Goal: Task Accomplishment & Management: Complete application form

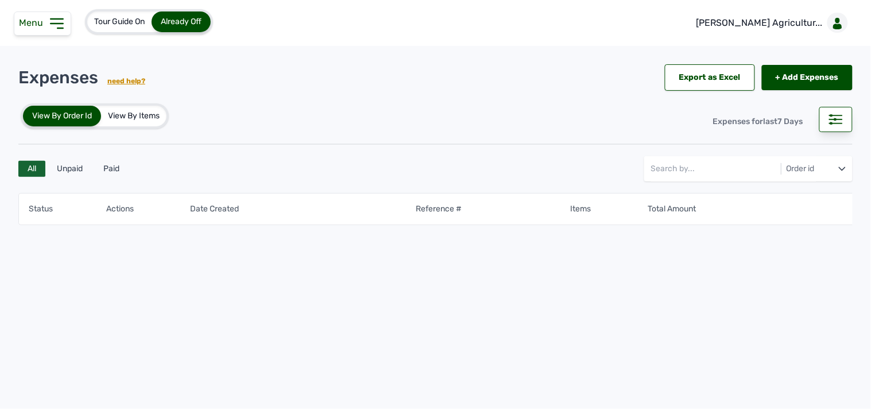
click at [48, 11] on div "Menu" at bounding box center [42, 23] width 57 height 24
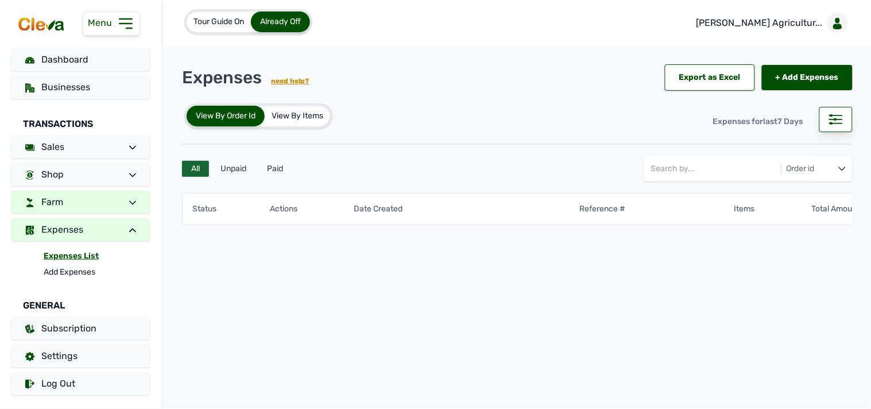
click at [98, 195] on link "Farm" at bounding box center [80, 202] width 138 height 23
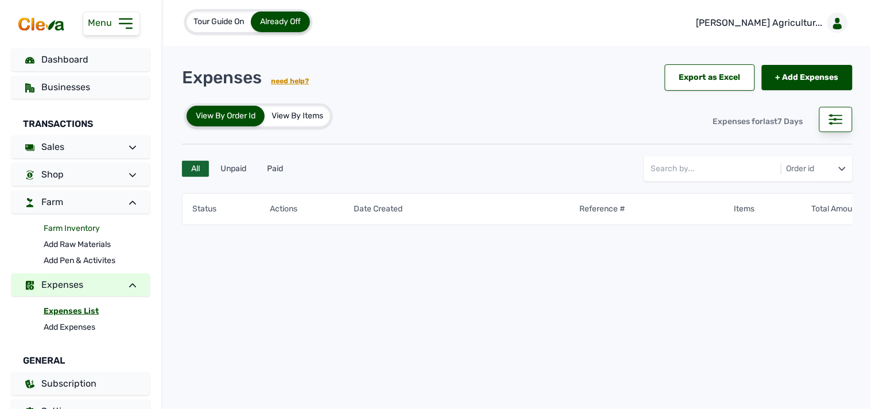
click at [100, 227] on link "Farm Inventory" at bounding box center [97, 228] width 106 height 16
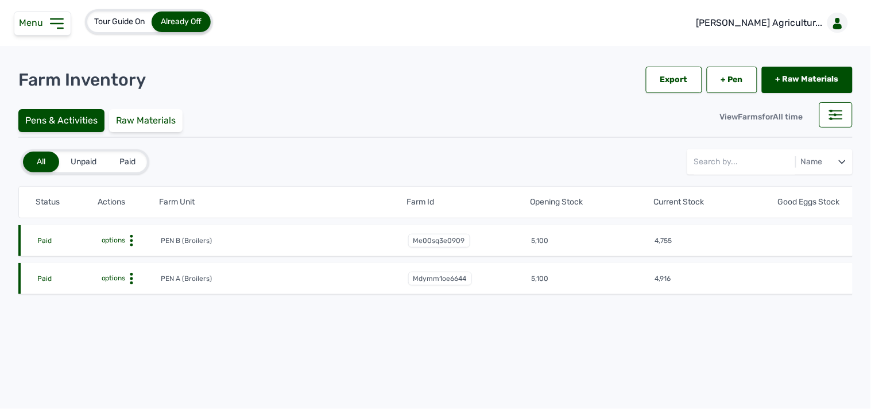
click at [130, 232] on tr "Paid options PEN B (Broilers) me00sq3e0909 5,100 4,755 Week 4, Day 1 of 8 weeks…" at bounding box center [714, 240] width 1393 height 31
click at [131, 237] on circle at bounding box center [131, 236] width 3 height 3
click at [121, 251] on div "Farm Activities" at bounding box center [119, 258] width 82 height 14
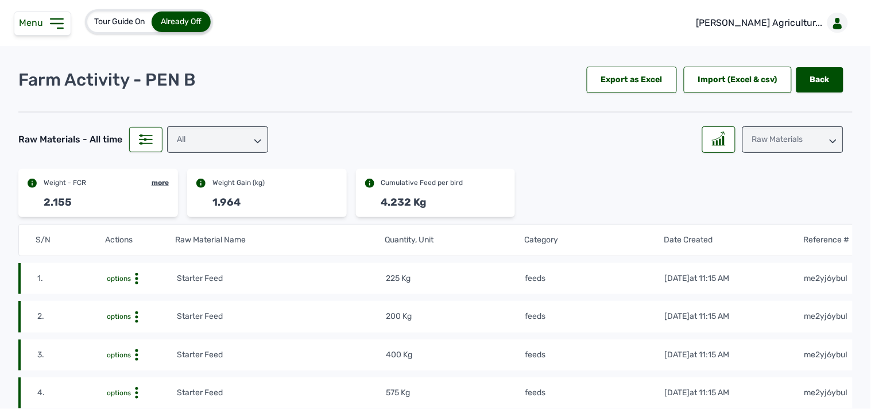
click at [793, 134] on div "Raw Materials" at bounding box center [792, 139] width 101 height 26
click at [764, 208] on div "Losses" at bounding box center [792, 211] width 101 height 21
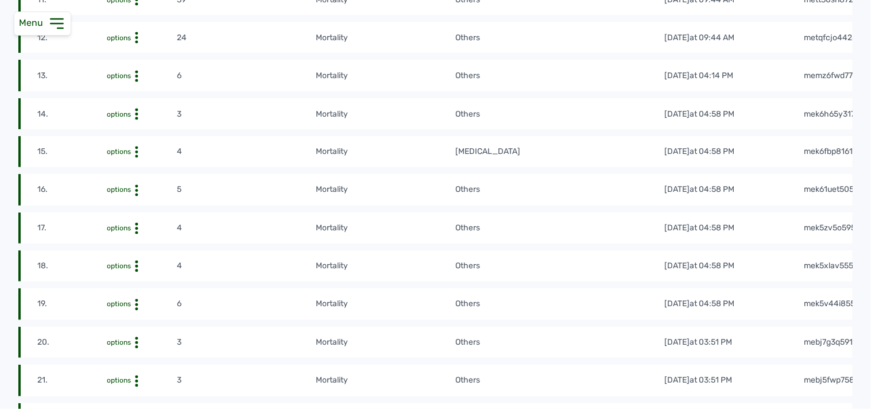
scroll to position [638, 0]
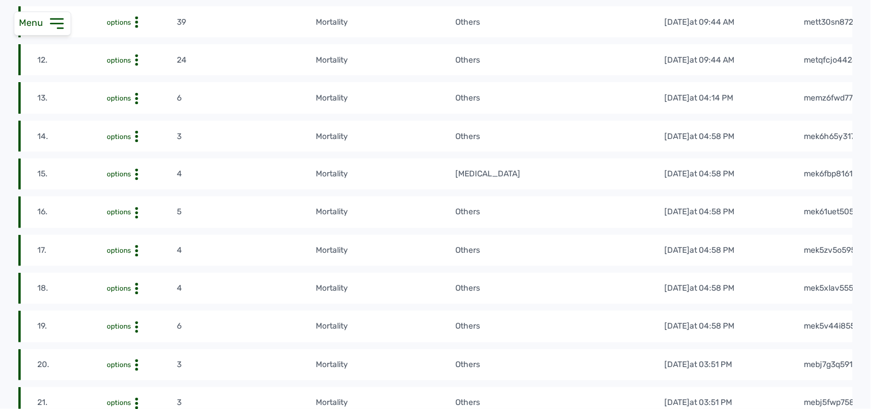
click at [135, 176] on icon at bounding box center [136, 173] width 11 height 11
click at [132, 194] on div "Edit" at bounding box center [135, 192] width 82 height 14
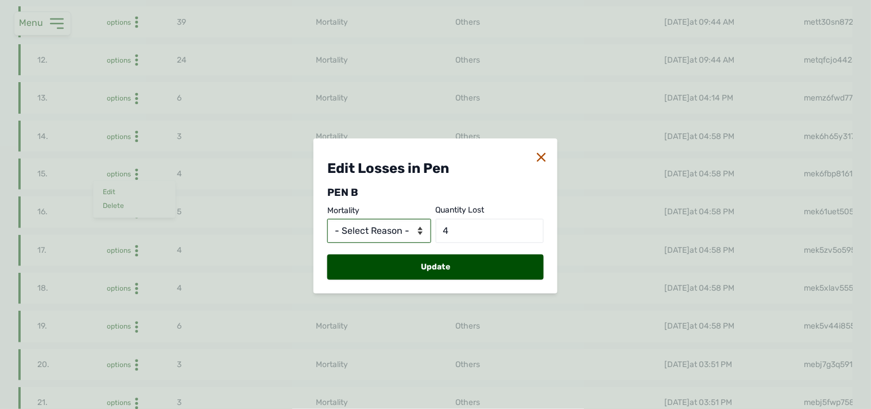
click at [420, 230] on select "- Select Reason - Disease Late Vaccination Wrong Vaccination Heat [MEDICAL_DATA…" at bounding box center [379, 231] width 104 height 24
select select "Others"
click at [327, 219] on select "- Select Reason - Disease Late Vaccination Wrong Vaccination Heat [MEDICAL_DATA…" at bounding box center [379, 231] width 104 height 24
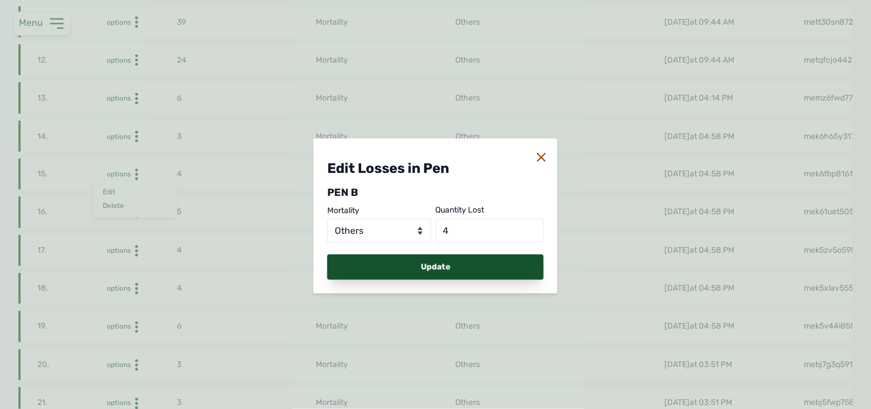
click at [411, 271] on div "Update" at bounding box center [435, 266] width 216 height 25
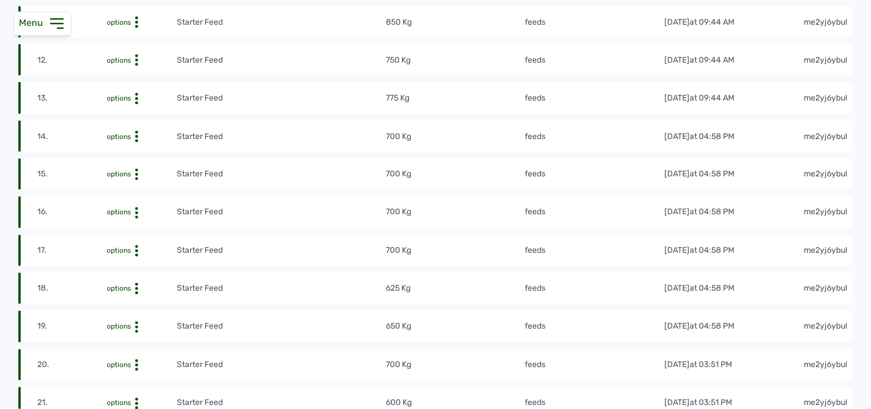
click at [309, 289] on div "× Losses updated. OK No Cancel" at bounding box center [435, 204] width 871 height 409
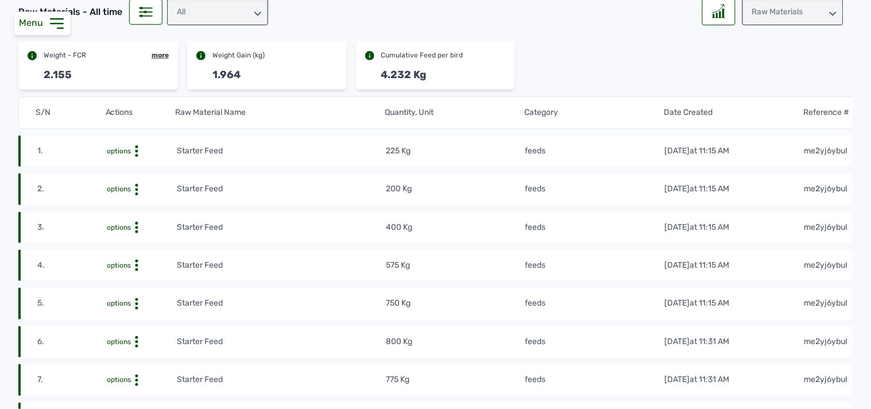
scroll to position [0, 0]
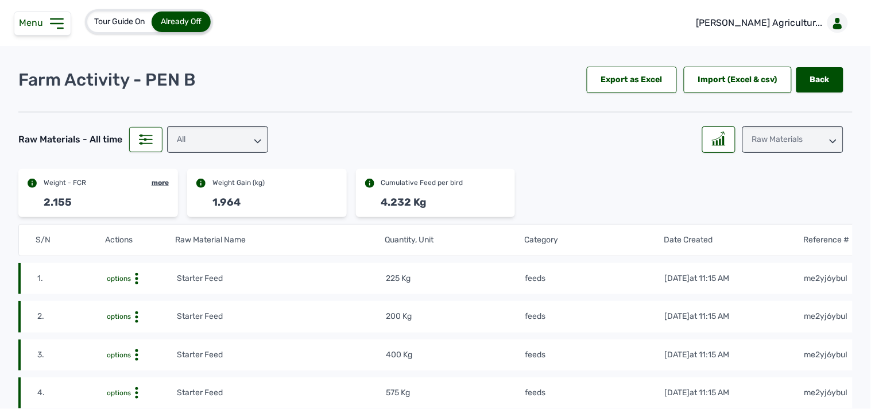
click at [771, 140] on div "Raw Materials" at bounding box center [792, 139] width 101 height 26
click at [767, 207] on div "Losses" at bounding box center [792, 211] width 101 height 21
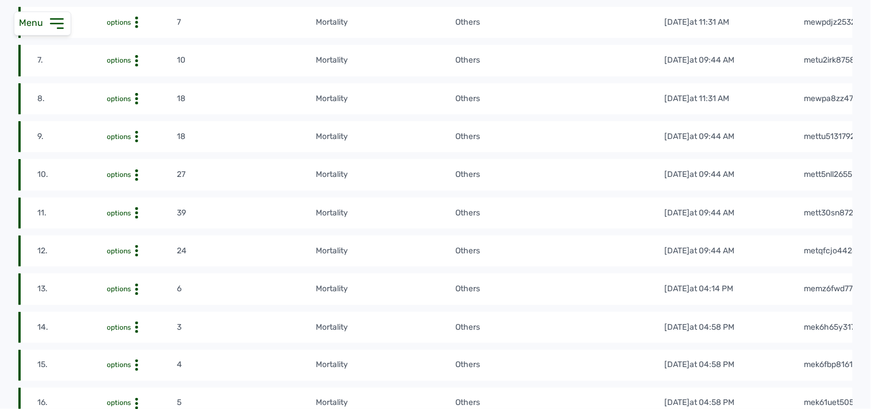
scroll to position [510, 0]
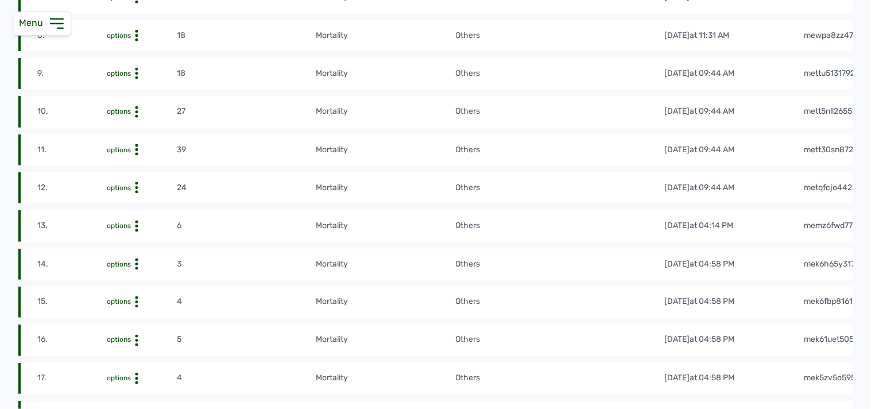
click at [135, 191] on icon at bounding box center [136, 187] width 11 height 11
click at [133, 210] on div "Edit" at bounding box center [135, 206] width 82 height 14
select select "Others"
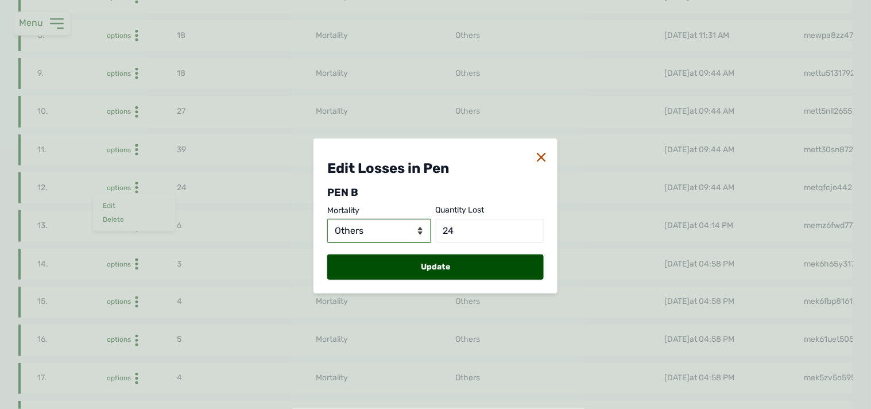
click at [389, 232] on select "- Select Reason - Disease Late Vaccination Wrong Vaccination Heat [MEDICAL_DATA…" at bounding box center [379, 231] width 104 height 24
click at [389, 227] on select "- Select Reason - Disease Late Vaccination Wrong Vaccination Heat [MEDICAL_DATA…" at bounding box center [379, 231] width 104 height 24
click at [588, 183] on div "Edit Losses in Pen PEN B mortality - Select Reason - Disease Late Vaccination W…" at bounding box center [435, 204] width 871 height 409
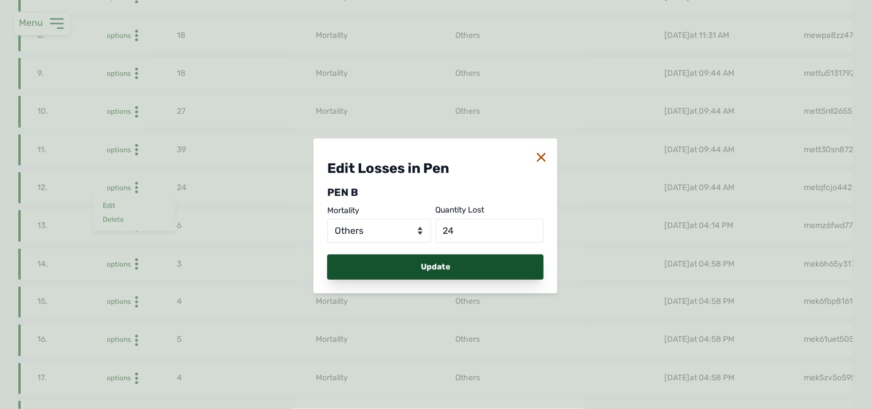
click at [492, 268] on div "Update" at bounding box center [435, 266] width 216 height 25
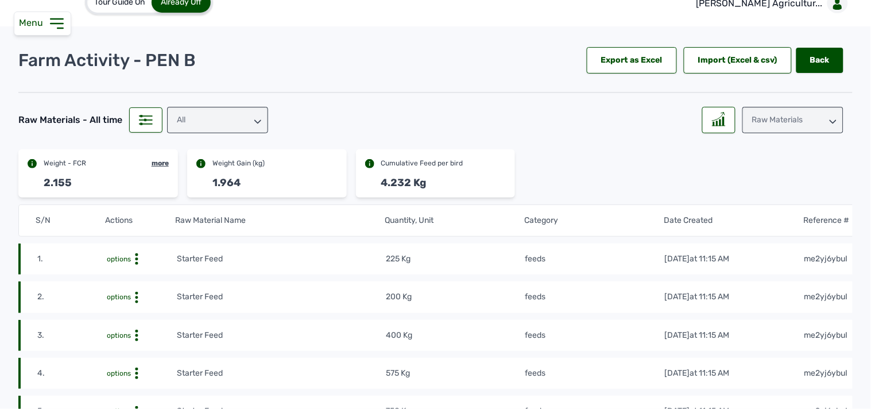
scroll to position [0, 0]
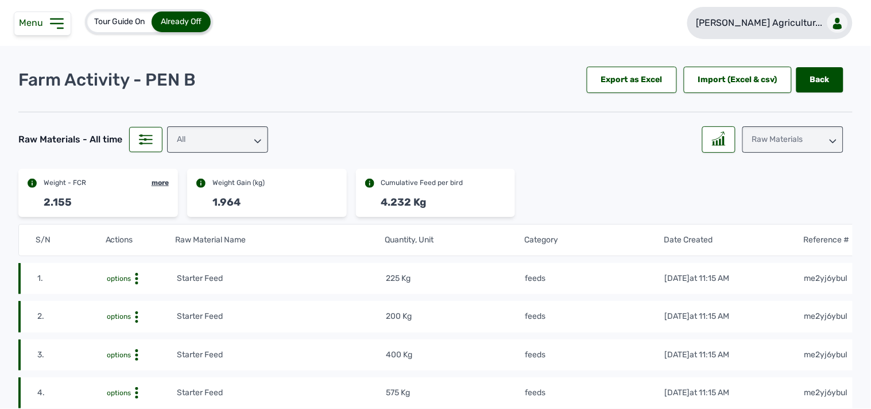
click at [780, 21] on p "[PERSON_NAME] Agricultur..." at bounding box center [759, 23] width 126 height 14
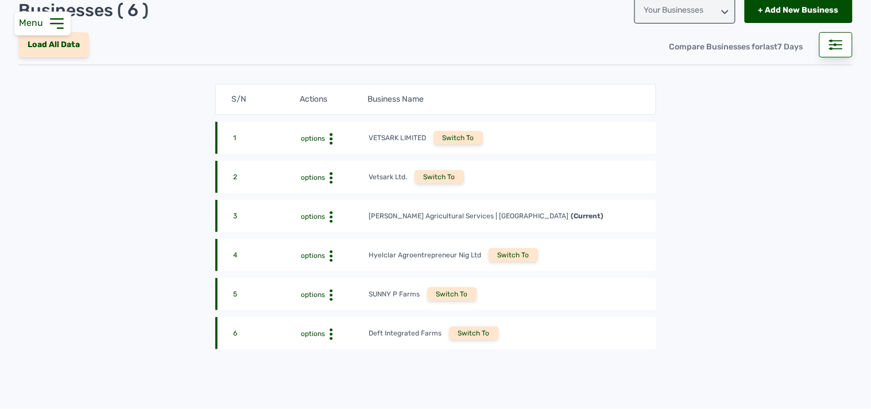
scroll to position [66, 0]
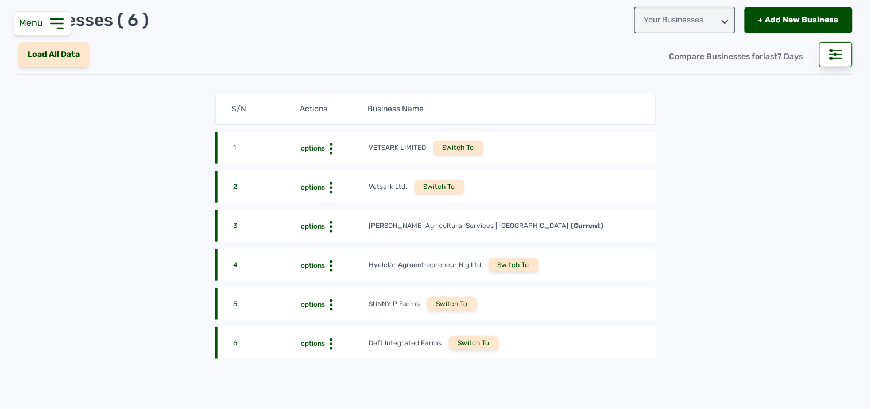
click at [452, 301] on div "Switch To" at bounding box center [452, 304] width 50 height 14
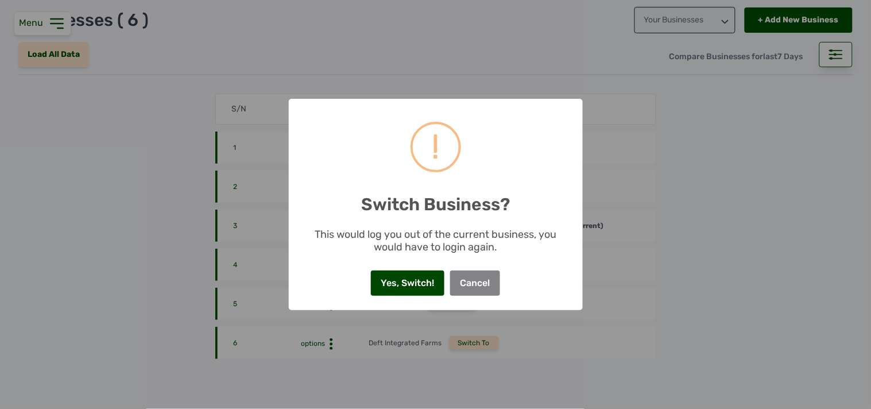
click at [415, 270] on button "Yes, Switch!" at bounding box center [407, 282] width 73 height 25
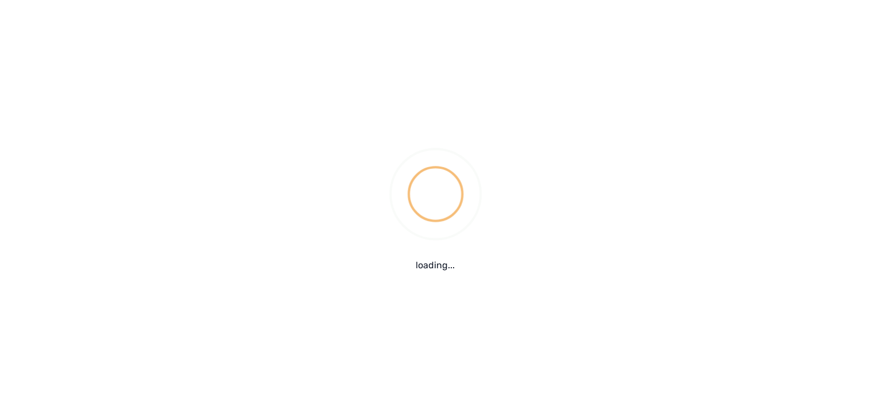
scroll to position [0, 0]
click at [64, 24] on div "loading..." at bounding box center [435, 204] width 871 height 409
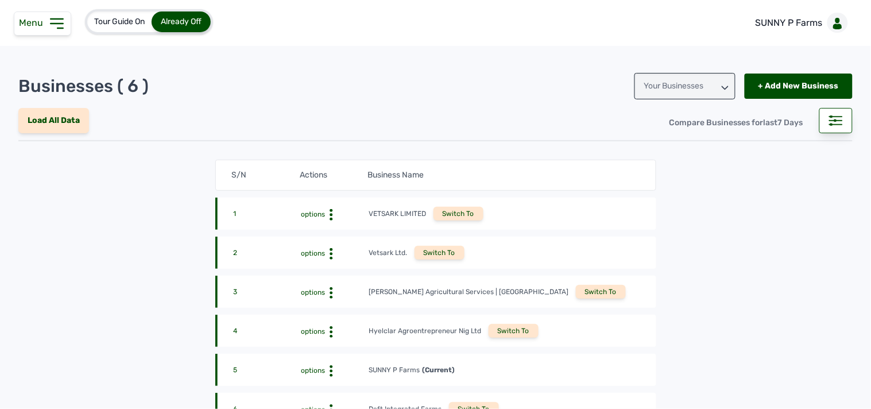
click at [60, 24] on icon at bounding box center [57, 23] width 12 height 9
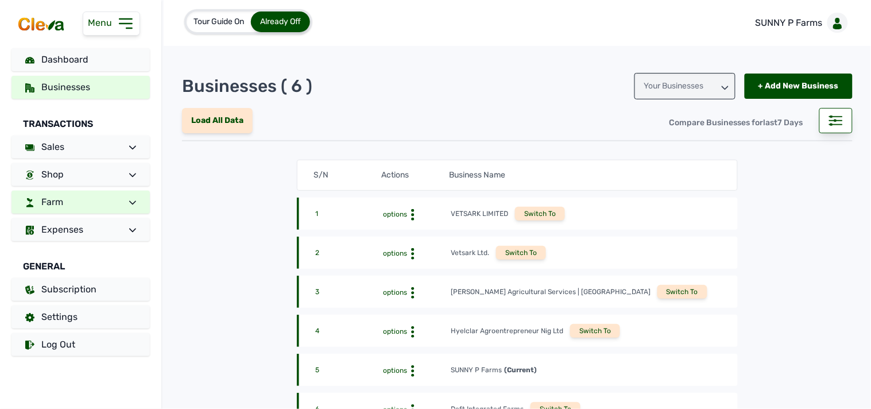
click at [64, 202] on link "Farm" at bounding box center [80, 202] width 138 height 23
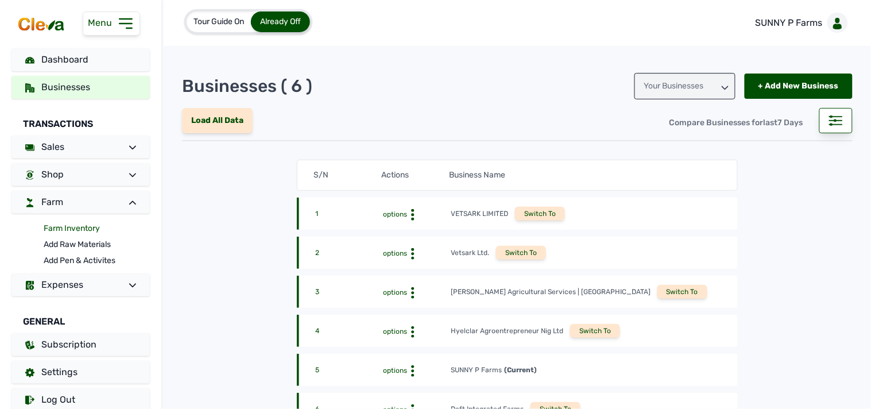
click at [60, 228] on link "Farm Inventory" at bounding box center [97, 228] width 106 height 16
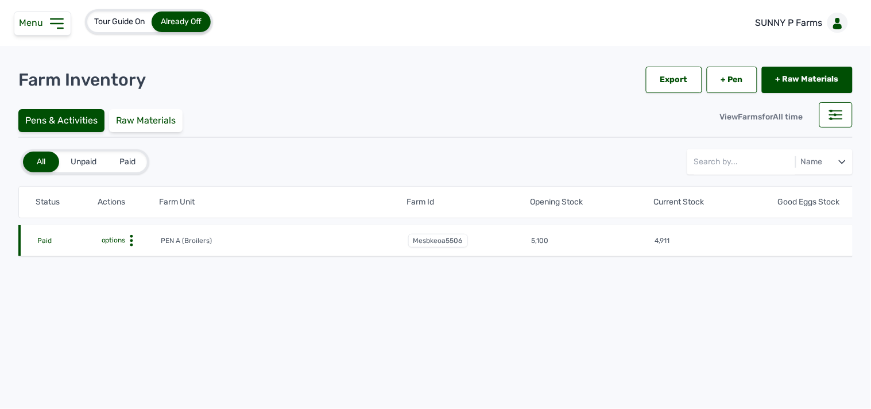
click at [129, 239] on icon at bounding box center [131, 240] width 11 height 11
click at [129, 254] on div "Farm Activities" at bounding box center [119, 258] width 82 height 14
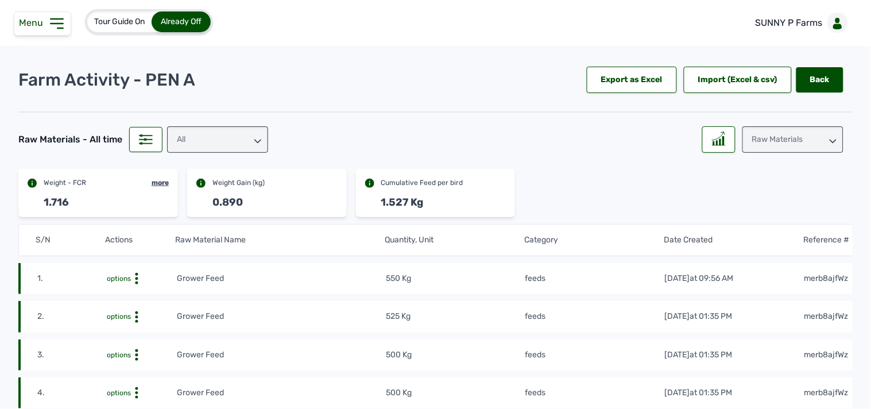
click at [753, 138] on div "Raw Materials" at bounding box center [792, 139] width 101 height 26
click at [753, 186] on div "Weight" at bounding box center [792, 190] width 101 height 21
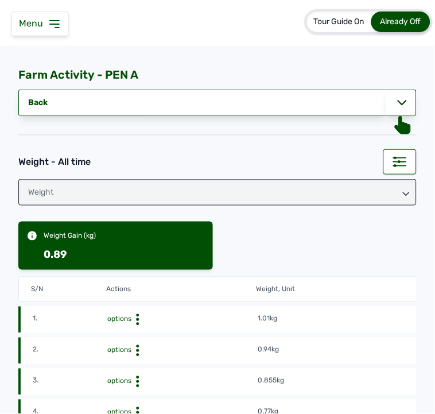
click at [50, 24] on icon at bounding box center [54, 24] width 9 height 7
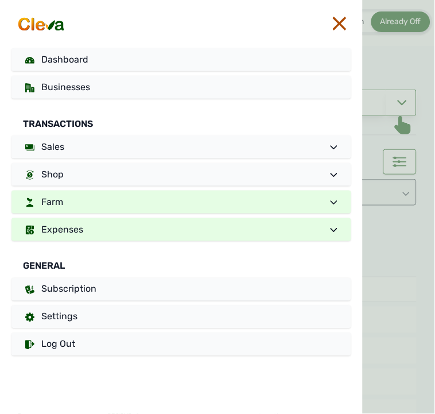
click at [98, 218] on link "Expenses" at bounding box center [181, 229] width 340 height 23
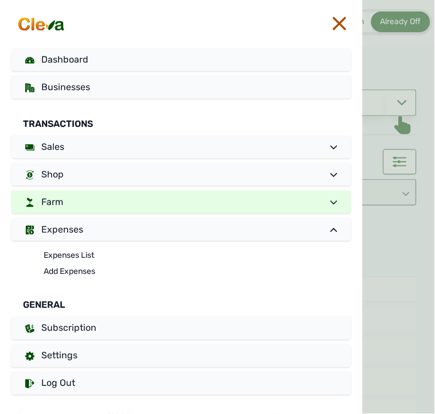
click at [408, 250] on div at bounding box center [399, 207] width 72 height 414
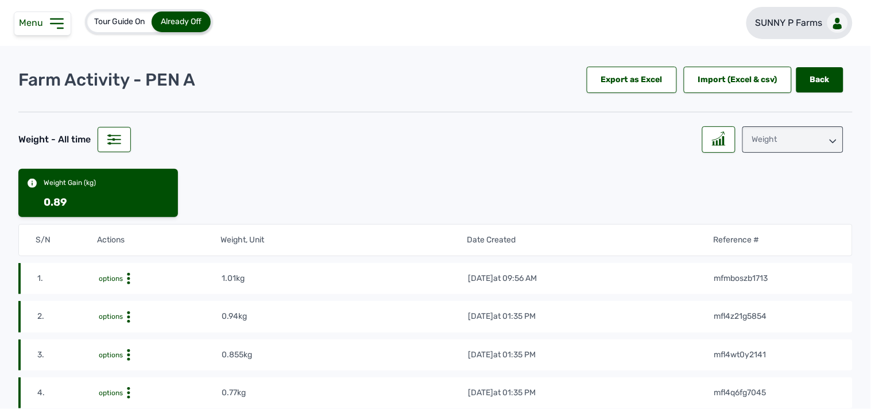
click at [799, 26] on p "SUNNY P Farms" at bounding box center [789, 23] width 67 height 14
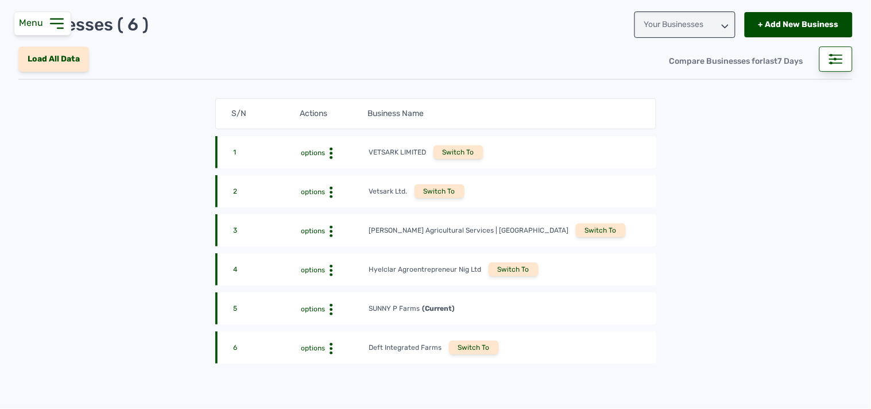
scroll to position [64, 0]
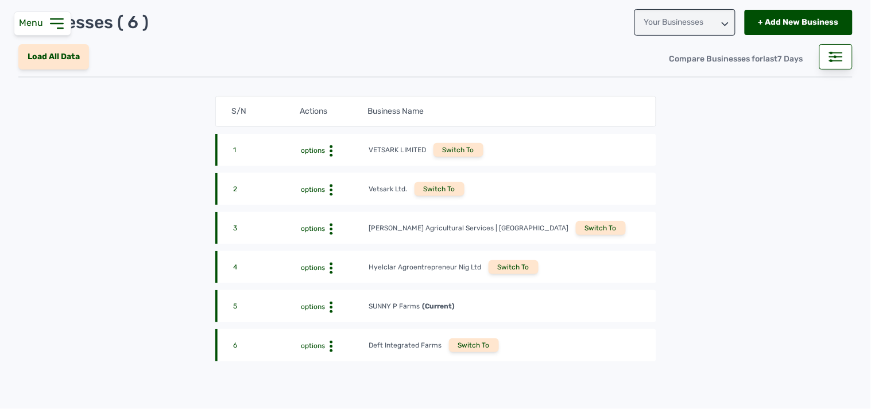
click at [576, 230] on div "Switch To" at bounding box center [601, 228] width 50 height 14
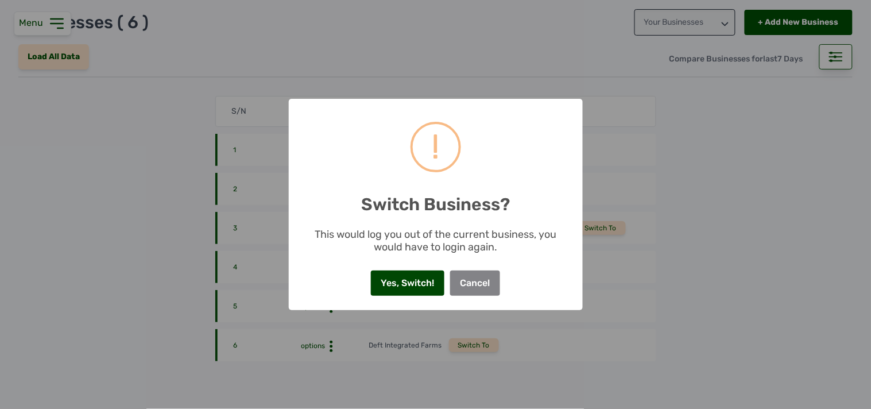
click at [427, 279] on button "Yes, Switch!" at bounding box center [407, 282] width 73 height 25
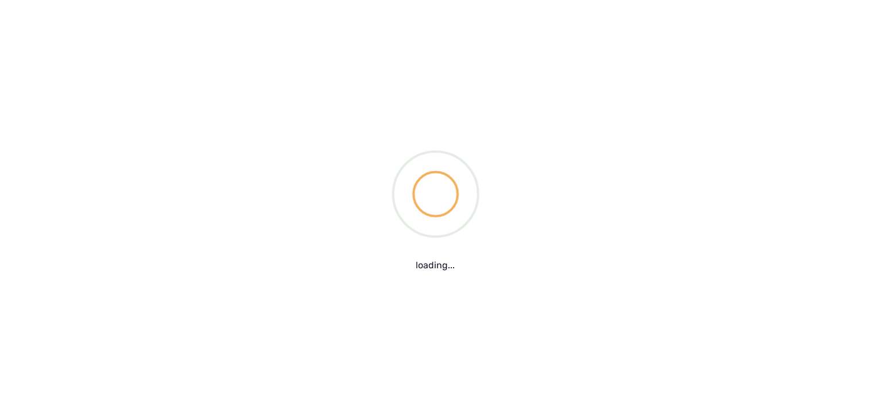
scroll to position [0, 0]
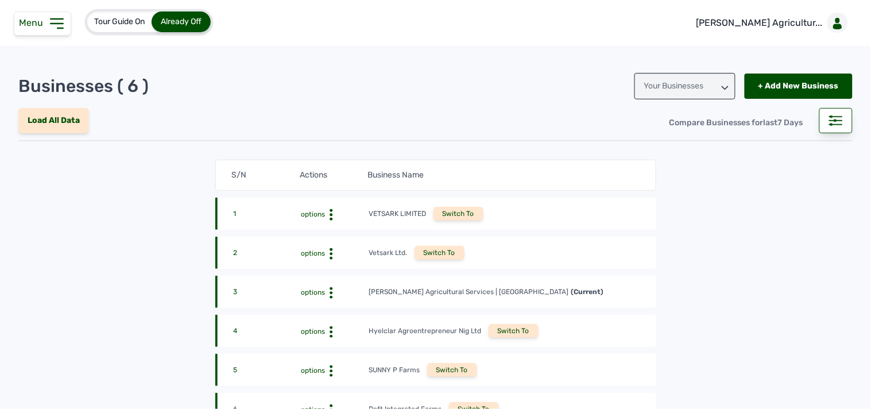
click at [57, 28] on icon at bounding box center [57, 23] width 12 height 9
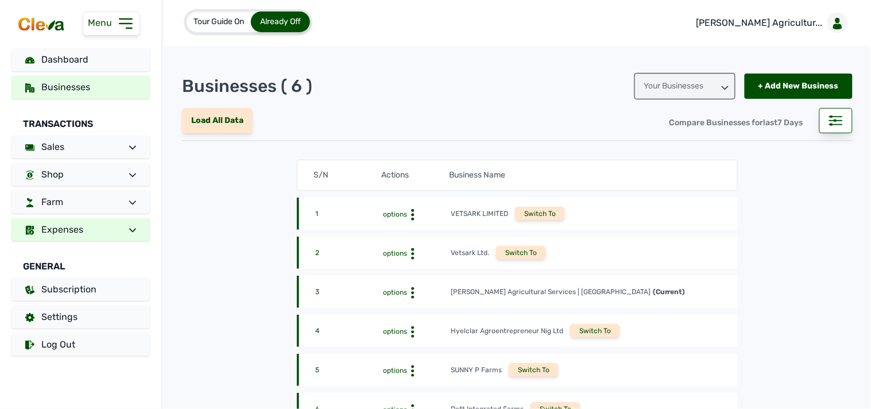
click at [92, 227] on link "Expenses" at bounding box center [80, 229] width 138 height 23
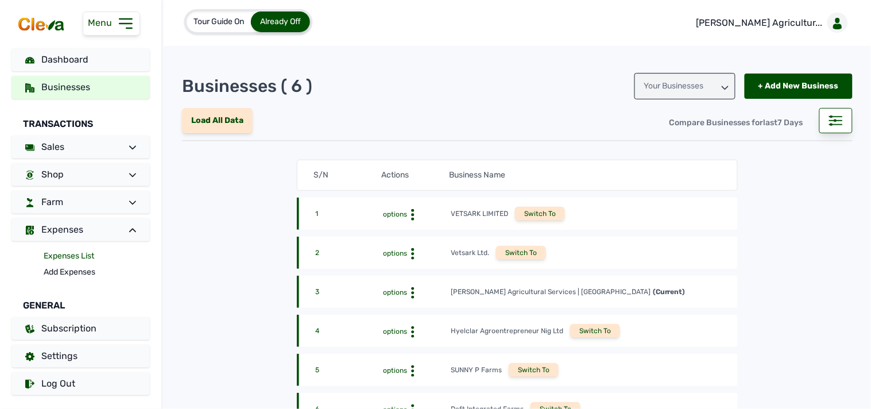
click at [84, 257] on link "Expenses List" at bounding box center [97, 256] width 106 height 16
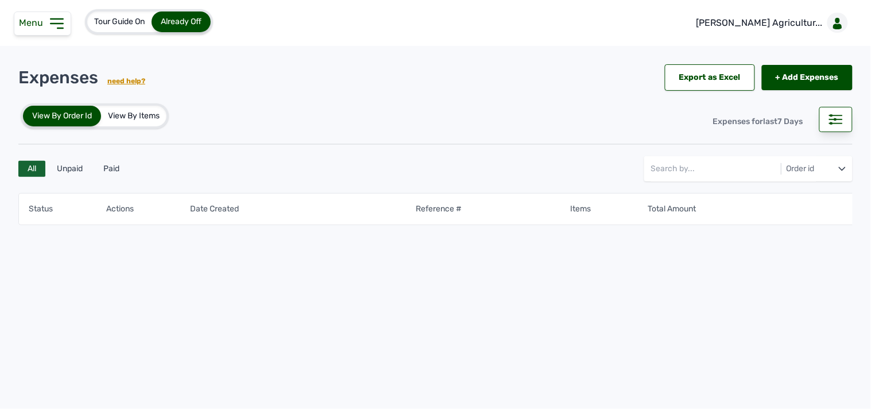
click at [41, 29] on div "Menu" at bounding box center [42, 23] width 57 height 24
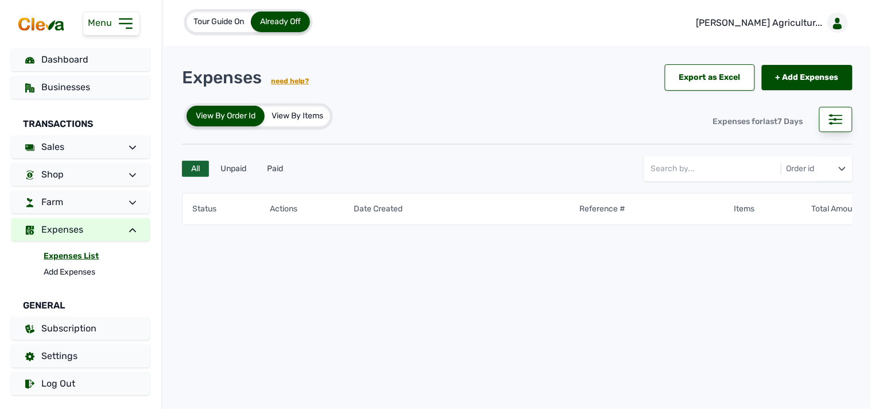
click at [71, 255] on link "Expenses List" at bounding box center [97, 256] width 106 height 16
click at [831, 119] on rect at bounding box center [835, 119] width 13 height 1
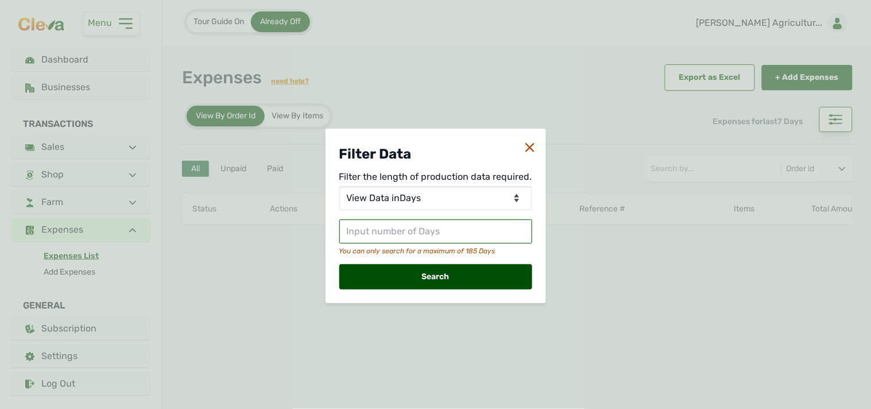
click at [452, 234] on input "text" at bounding box center [435, 231] width 193 height 24
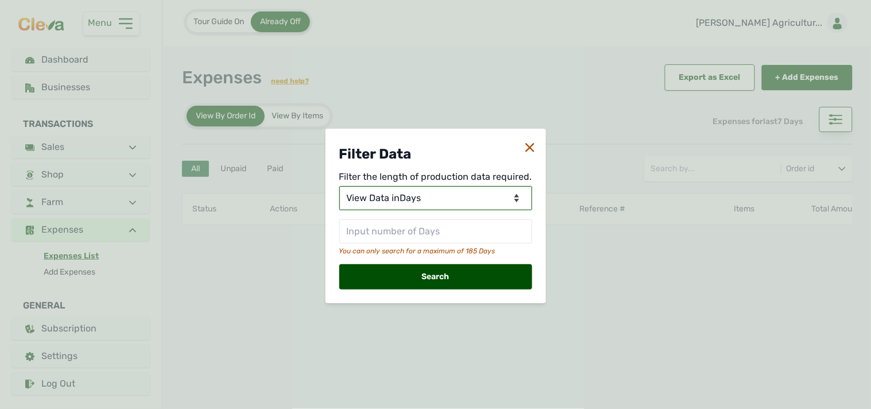
click at [458, 196] on select "View Data for Today View Data in Days View Data in Months View Data in Between …" at bounding box center [435, 198] width 193 height 24
select select "Months"
click at [340, 186] on select "View Data for Today View Data in Days View Data in Months View Data in Between …" at bounding box center [435, 198] width 193 height 24
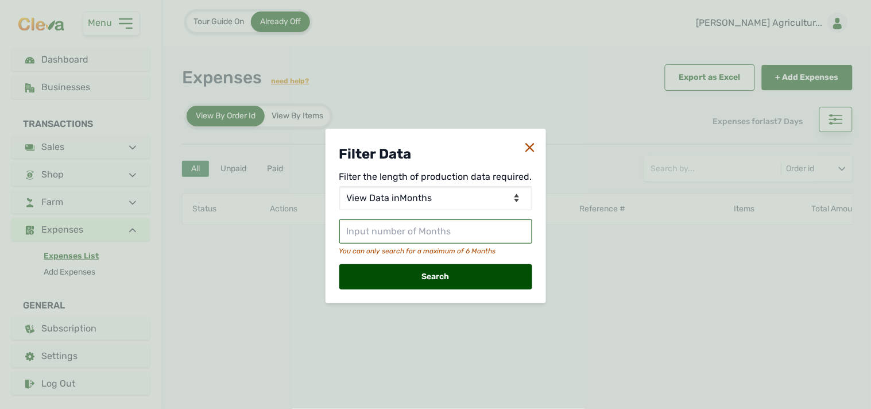
click at [440, 224] on input "text" at bounding box center [435, 231] width 193 height 24
type input "2"
click at [502, 270] on div "Search" at bounding box center [435, 276] width 193 height 25
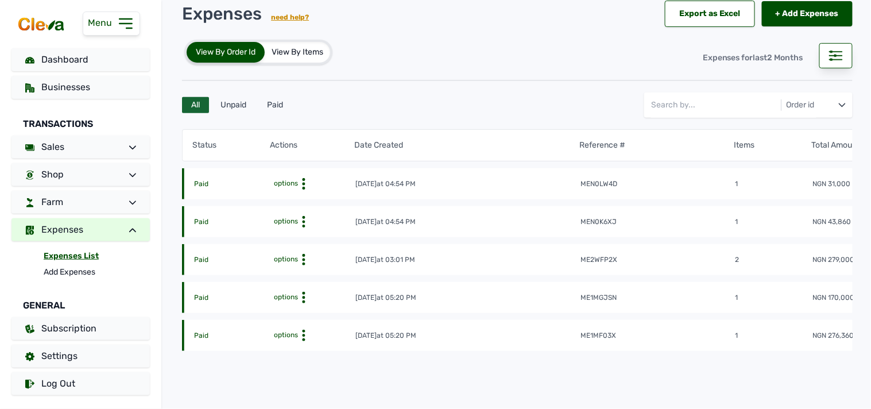
scroll to position [127, 0]
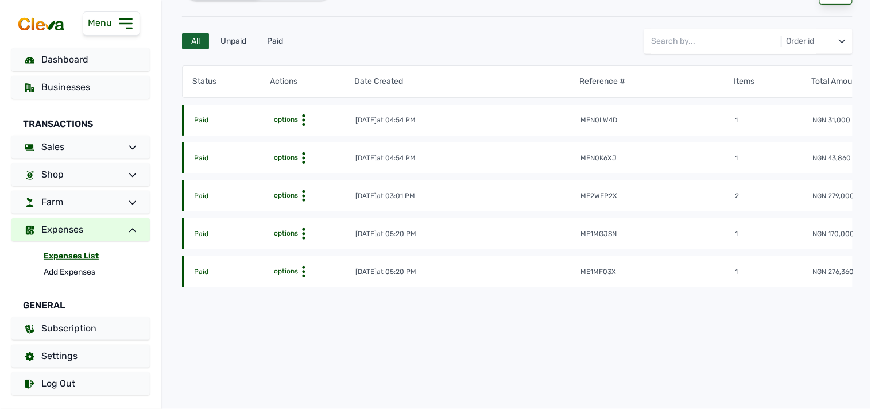
click at [652, 132] on tr "Paid options 15th Aug 2025 at 04:54 PM men0lw4d 1 NGN 31,000" at bounding box center [617, 119] width 871 height 31
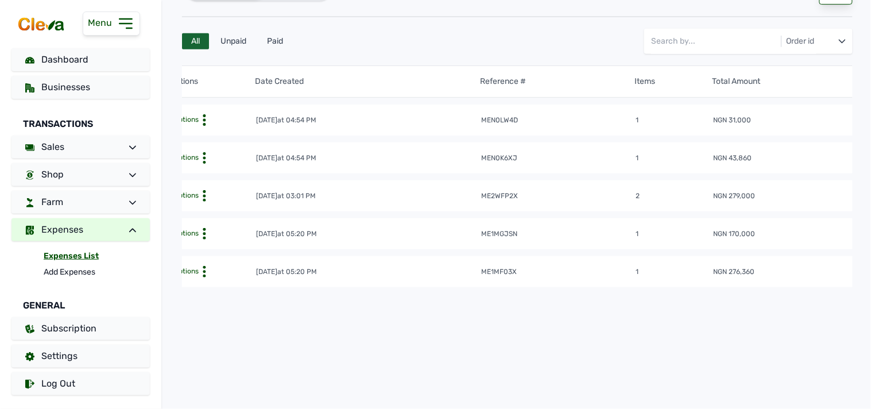
scroll to position [0, 102]
click at [200, 121] on circle at bounding box center [201, 120] width 3 height 3
click at [202, 140] on div "View" at bounding box center [205, 138] width 82 height 14
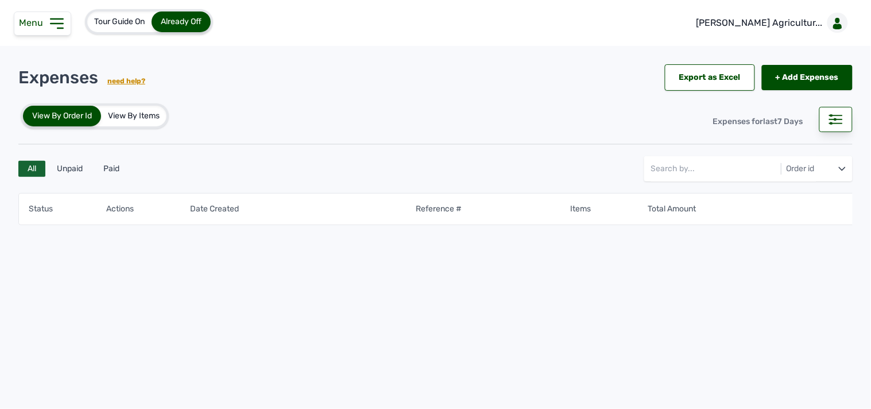
click at [48, 18] on icon at bounding box center [57, 23] width 18 height 18
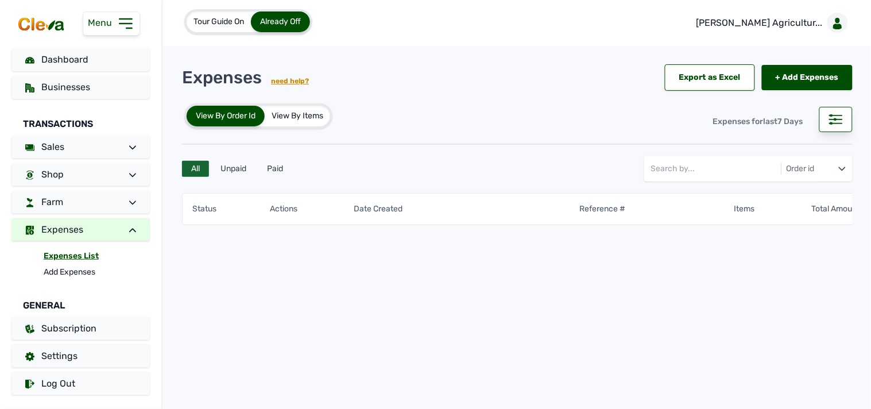
click at [69, 255] on link "Expenses List" at bounding box center [97, 256] width 106 height 16
click at [83, 254] on link "Expenses List" at bounding box center [97, 256] width 106 height 16
click at [842, 119] on rect at bounding box center [835, 119] width 13 height 1
select select "Days"
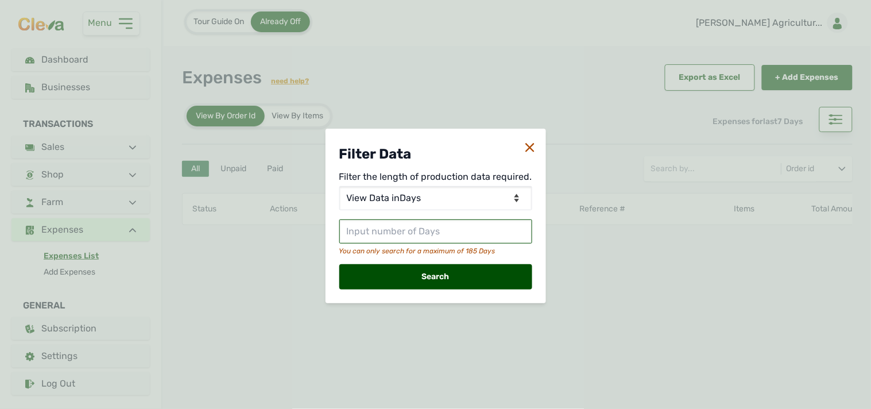
click at [472, 230] on input "text" at bounding box center [435, 231] width 193 height 24
type input "2"
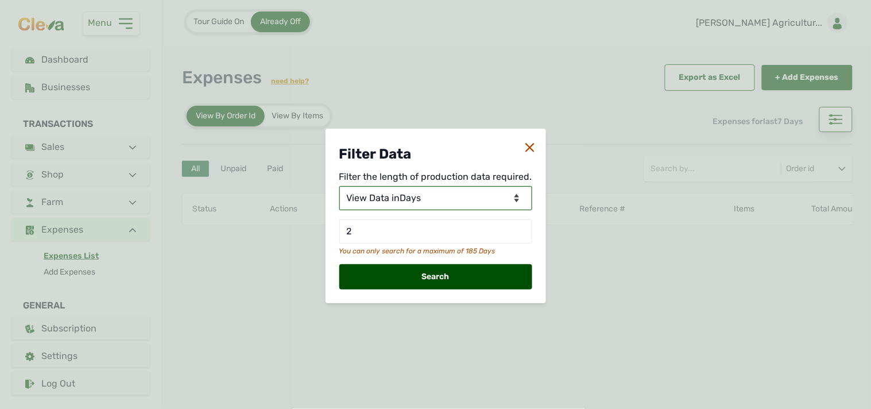
drag, startPoint x: 494, startPoint y: 200, endPoint x: 490, endPoint y: 189, distance: 11.1
click at [494, 200] on select "View Data for Today View Data in Days View Data in Months View Data in Between …" at bounding box center [435, 198] width 193 height 24
select select "Months"
click at [340, 186] on select "View Data for Today View Data in Days View Data in Months View Data in Between …" at bounding box center [435, 198] width 193 height 24
click at [438, 280] on div "Search" at bounding box center [435, 276] width 193 height 25
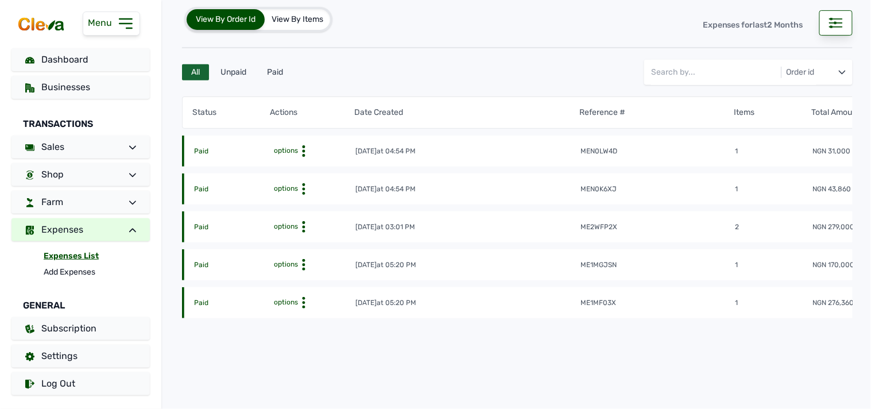
scroll to position [144, 0]
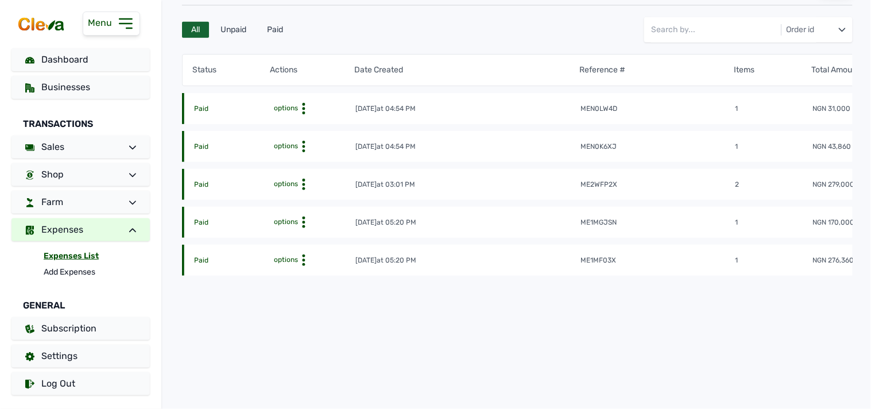
click at [304, 145] on circle at bounding box center [303, 146] width 3 height 3
click at [303, 157] on div "View" at bounding box center [306, 164] width 82 height 14
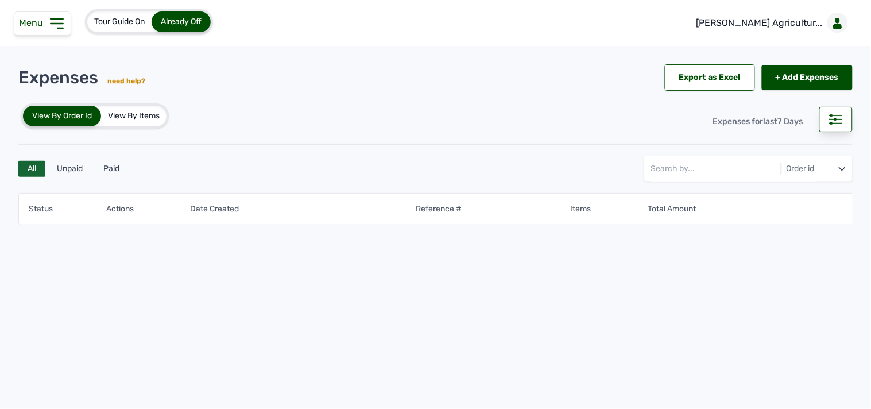
click at [60, 27] on icon at bounding box center [57, 23] width 12 height 9
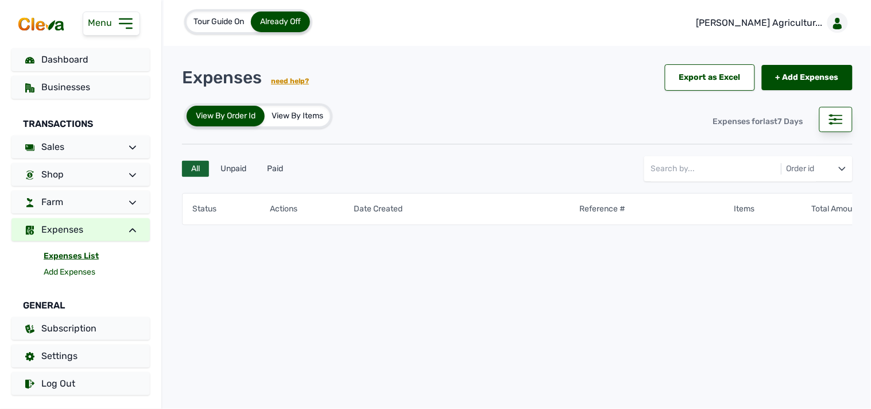
click at [72, 270] on link "Add Expenses" at bounding box center [97, 272] width 106 height 16
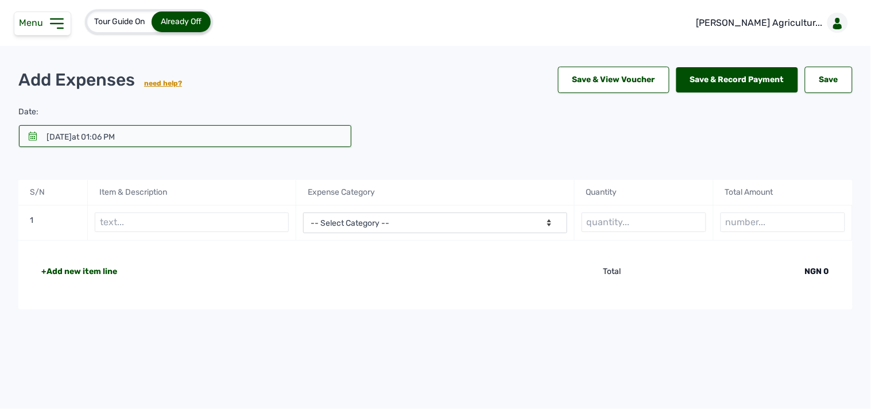
click at [37, 138] on icon at bounding box center [32, 135] width 9 height 9
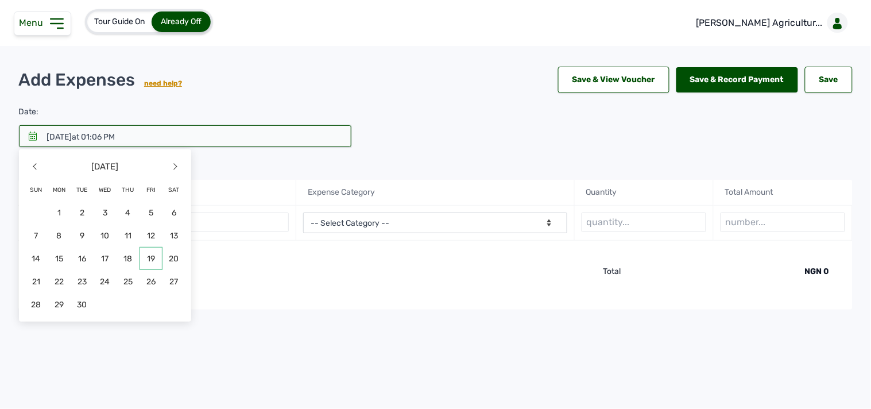
click at [150, 261] on span "19" at bounding box center [151, 258] width 23 height 23
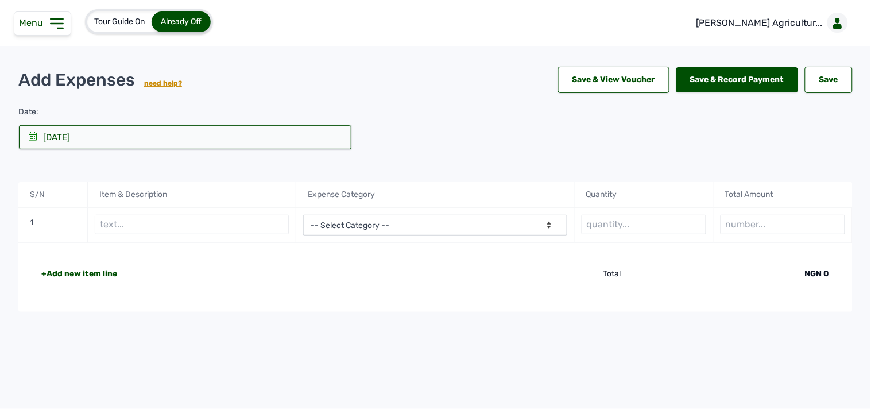
click at [34, 140] on icon at bounding box center [33, 135] width 8 height 9
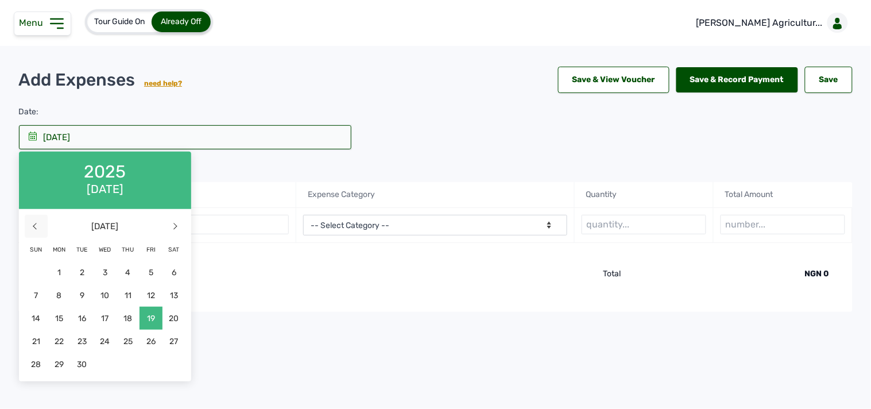
click at [38, 221] on span "<" at bounding box center [36, 226] width 23 height 23
click at [78, 332] on span "19" at bounding box center [82, 341] width 23 height 23
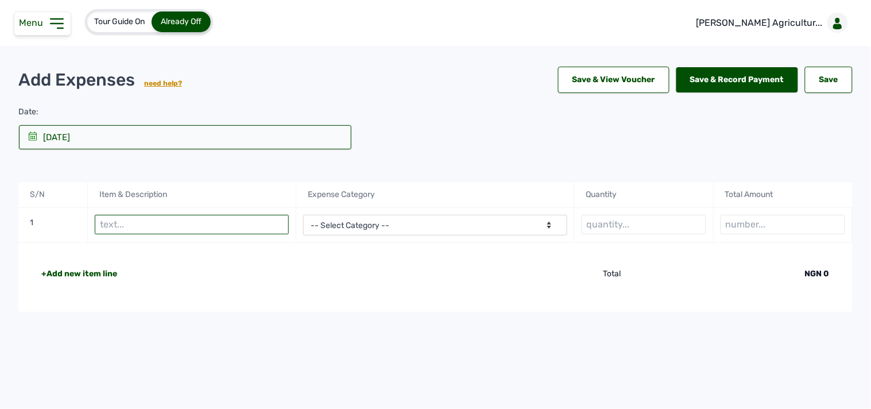
click at [126, 230] on input "text" at bounding box center [192, 225] width 194 height 20
type input "Petrol"
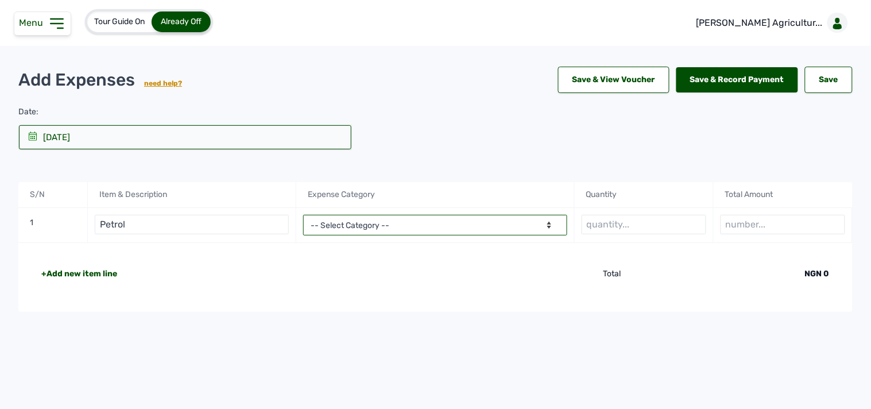
click at [365, 220] on select "-- Select Category -- Advertising Expenses Bank Charges Entertainment Expenses …" at bounding box center [435, 225] width 264 height 21
select select "Utility Expenses"
click at [303, 215] on select "-- Select Category -- Advertising Expenses Bank Charges Entertainment Expenses …" at bounding box center [435, 225] width 264 height 21
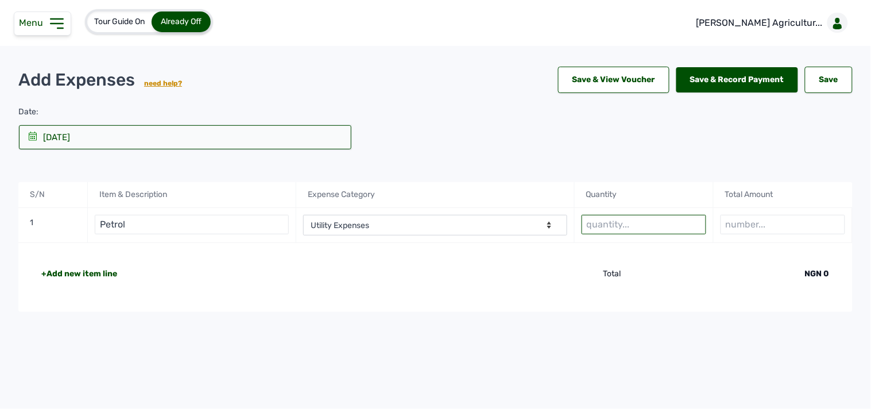
click at [606, 224] on input "text" at bounding box center [644, 225] width 125 height 20
click at [767, 222] on input "number" at bounding box center [783, 225] width 125 height 20
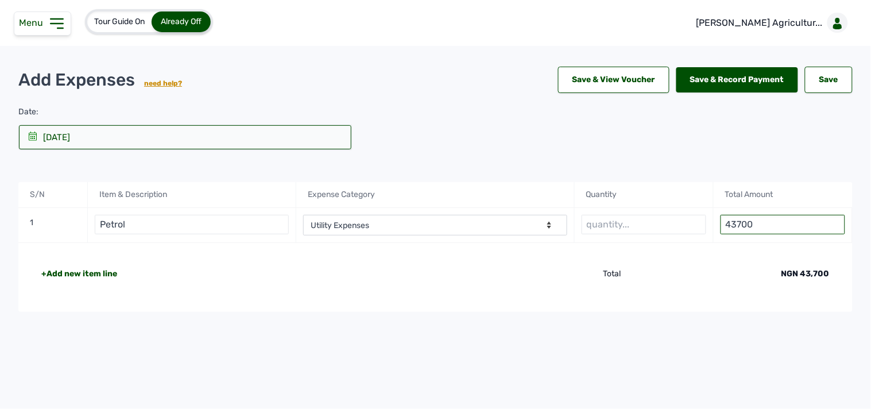
type input "43700"
click at [594, 224] on input "text" at bounding box center [644, 225] width 125 height 20
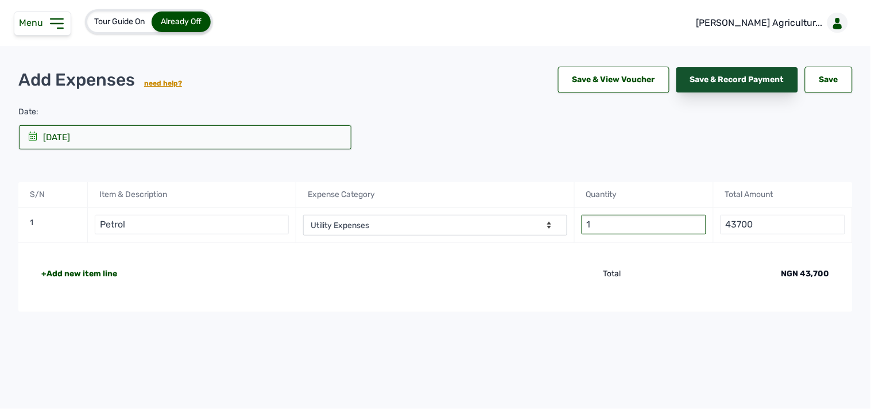
type input "1"
click at [741, 78] on div "Save & Record Payment" at bounding box center [737, 79] width 122 height 25
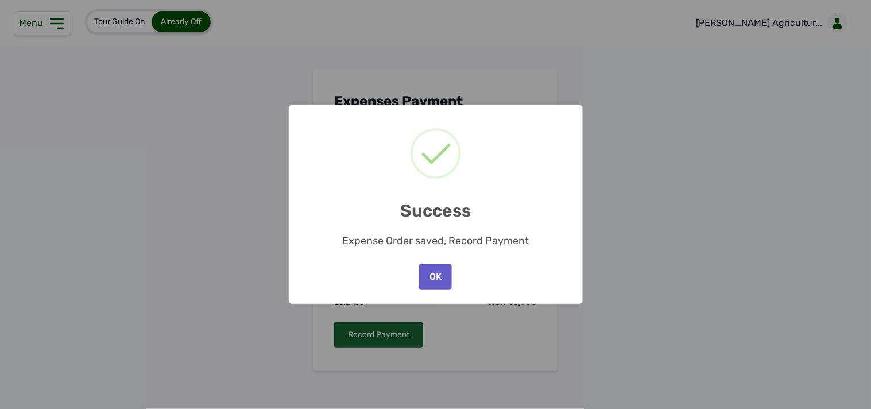
click at [439, 266] on button "OK" at bounding box center [435, 276] width 32 height 25
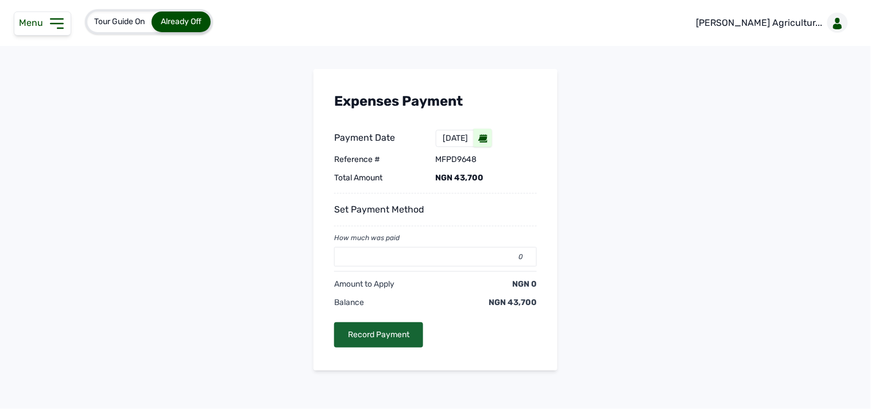
drag, startPoint x: 405, startPoint y: 271, endPoint x: 405, endPoint y: 258, distance: 12.6
click at [405, 261] on div "How much was paid 0 Amount to Apply NGN 0 Balance NGN 43,700 Record Payment" at bounding box center [435, 284] width 203 height 126
click at [405, 258] on input "0" at bounding box center [435, 257] width 203 height 20
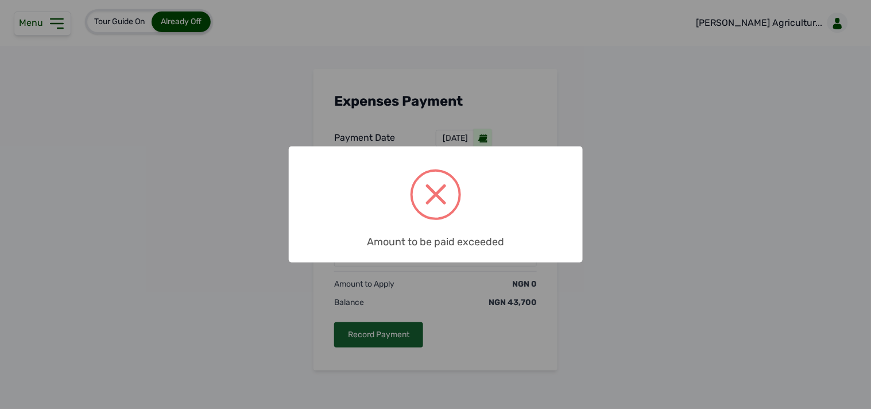
click at [411, 253] on div "× Amount to be paid exceeded OK No Cancel" at bounding box center [436, 204] width 294 height 117
click at [436, 271] on div "× Amount to be paid exceeded OK No Cancel" at bounding box center [435, 204] width 871 height 409
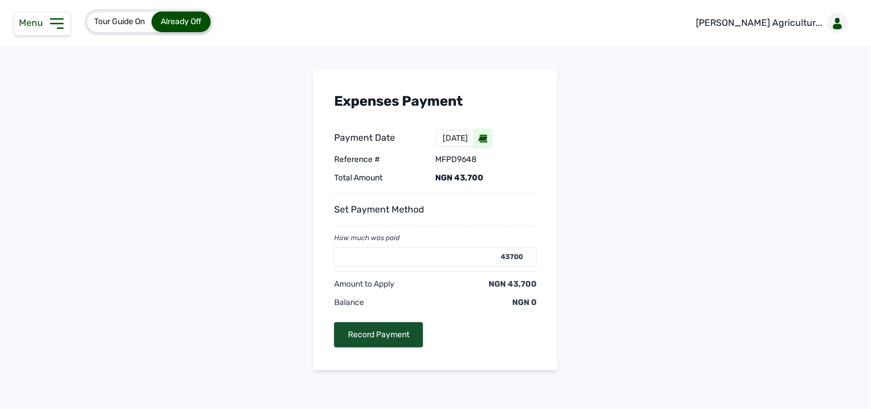
click at [412, 328] on div "Record Payment" at bounding box center [378, 334] width 89 height 25
type input "0"
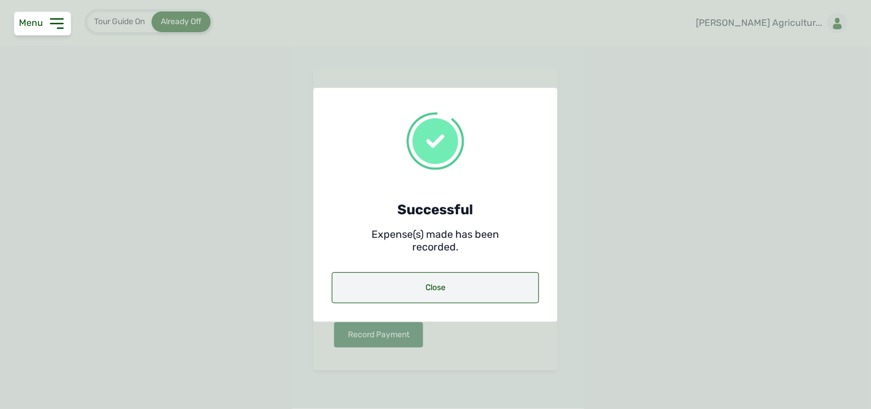
click at [473, 289] on div "Close" at bounding box center [435, 287] width 207 height 31
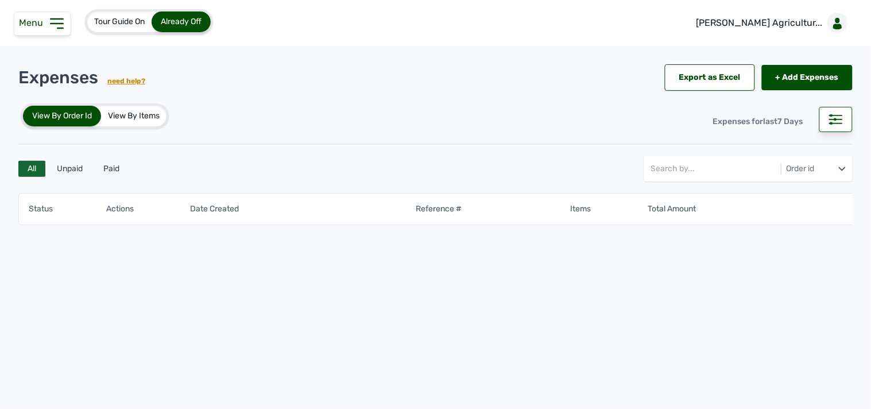
click at [62, 28] on icon at bounding box center [57, 23] width 12 height 9
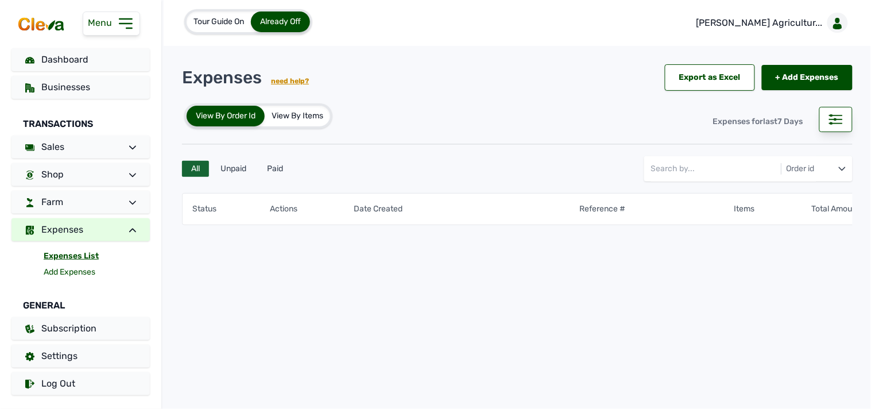
click at [95, 272] on link "Add Expenses" at bounding box center [97, 272] width 106 height 16
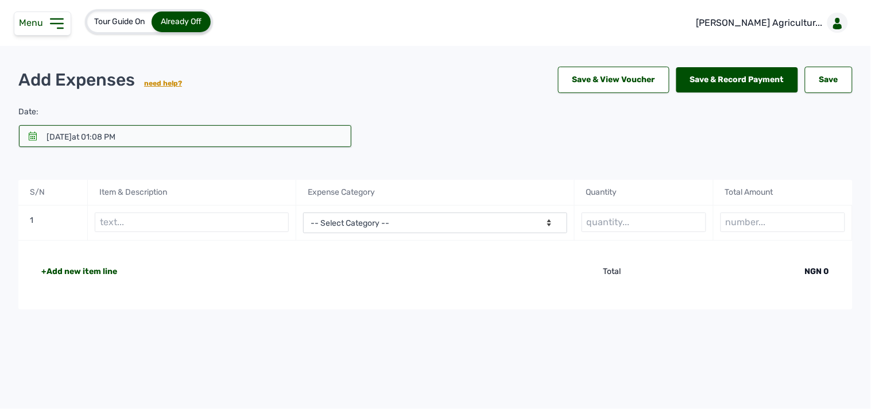
click at [37, 138] on div at bounding box center [185, 136] width 332 height 22
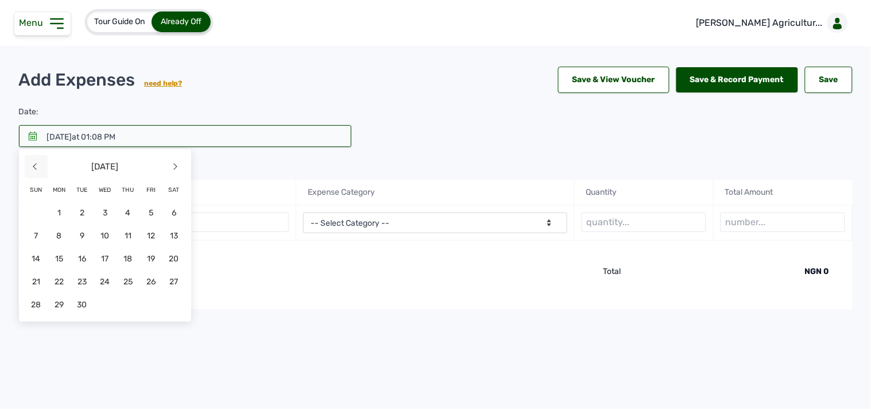
click at [43, 168] on span "<" at bounding box center [36, 166] width 23 height 23
click at [129, 278] on span "21" at bounding box center [128, 281] width 23 height 23
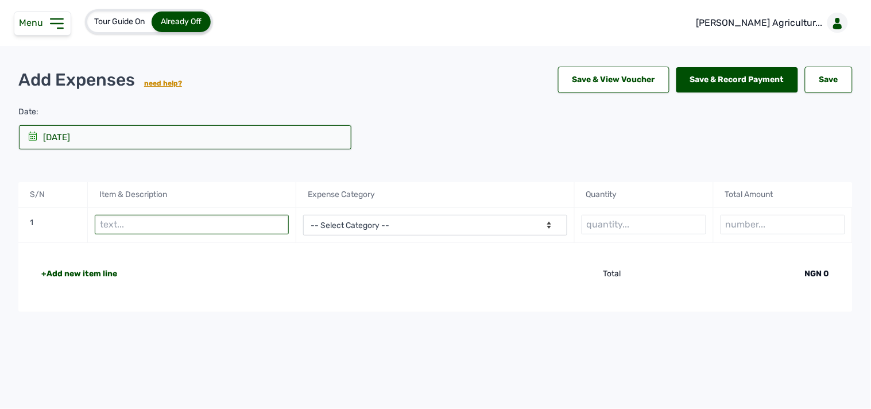
click at [180, 228] on input "text" at bounding box center [192, 225] width 194 height 20
type input "Petrol"
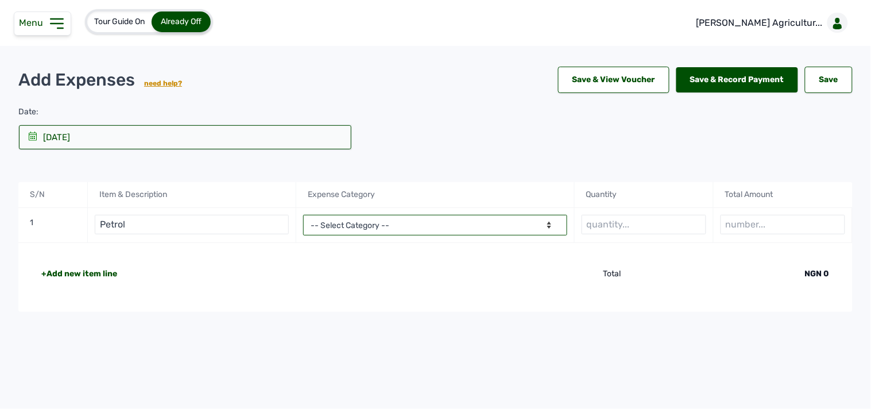
click at [435, 216] on select "-- Select Category -- Advertising Expenses Bank Charges Entertainment Expenses …" at bounding box center [435, 225] width 264 height 21
select select "Utility Expenses"
click at [303, 215] on select "-- Select Category -- Advertising Expenses Bank Charges Entertainment Expenses …" at bounding box center [435, 225] width 264 height 21
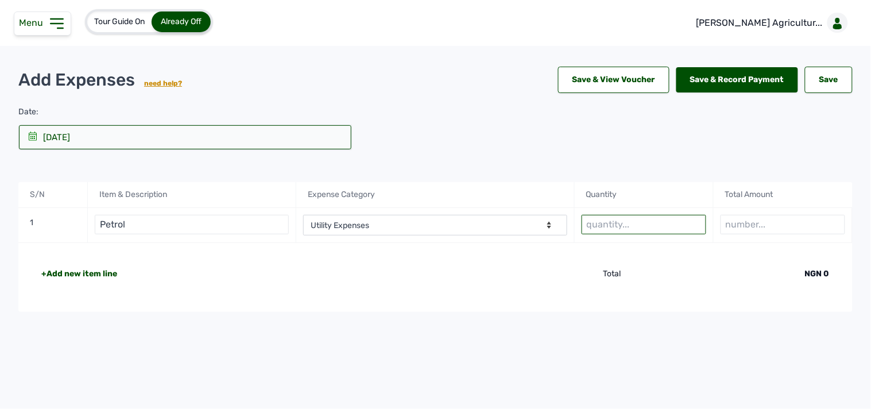
click at [627, 217] on input "text" at bounding box center [644, 225] width 125 height 20
type input "1"
click at [732, 216] on input "number" at bounding box center [783, 225] width 125 height 20
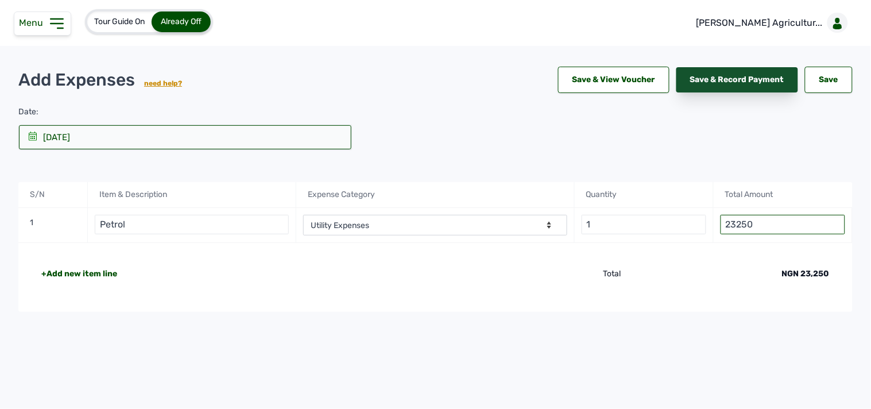
type input "23250"
click at [752, 81] on div "Save & Record Payment" at bounding box center [737, 79] width 122 height 25
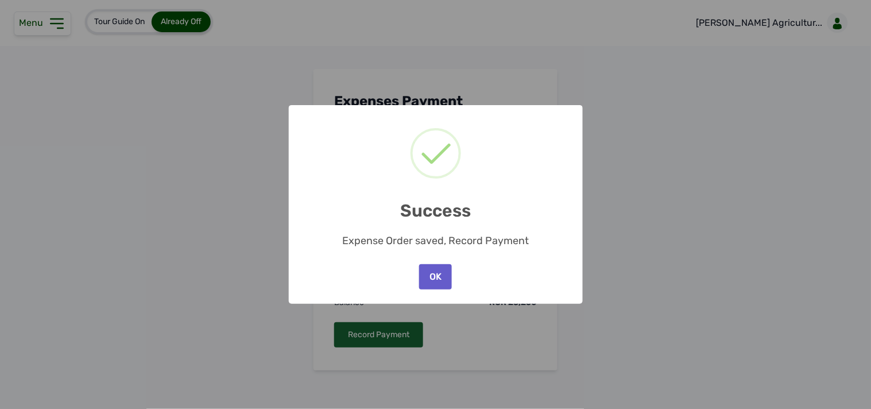
click at [443, 273] on button "OK" at bounding box center [435, 276] width 32 height 25
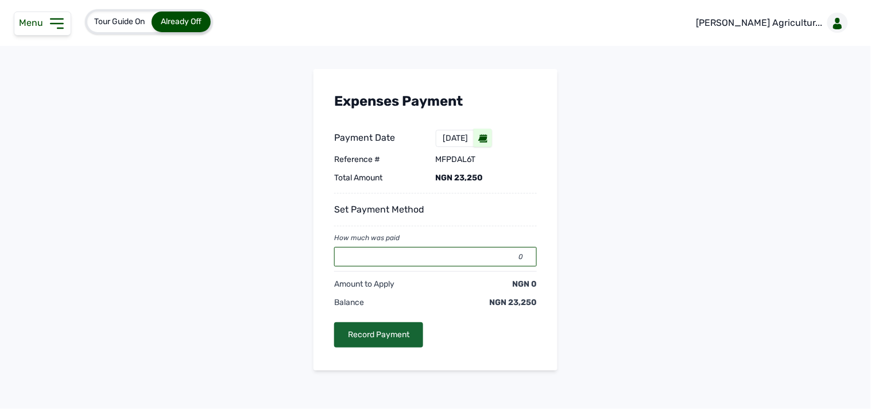
click at [467, 255] on input "0" at bounding box center [435, 257] width 203 height 20
drag, startPoint x: 408, startPoint y: 331, endPoint x: 406, endPoint y: 305, distance: 25.4
click at [408, 324] on div "Record Payment" at bounding box center [378, 334] width 89 height 25
type input "0"
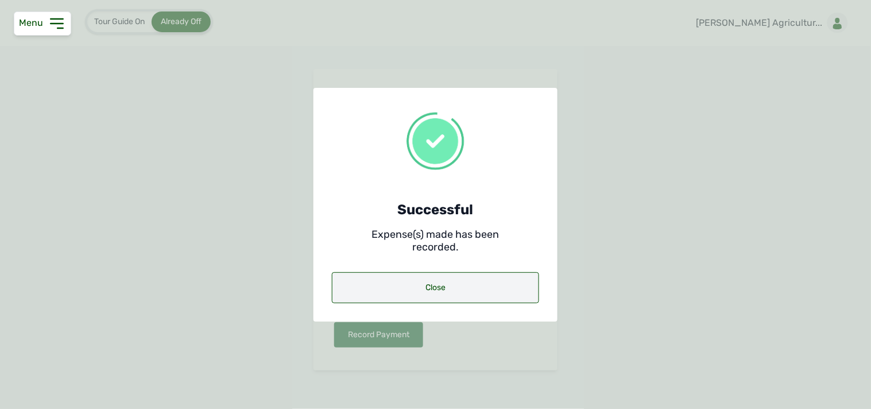
click at [454, 279] on div "Close" at bounding box center [435, 287] width 207 height 31
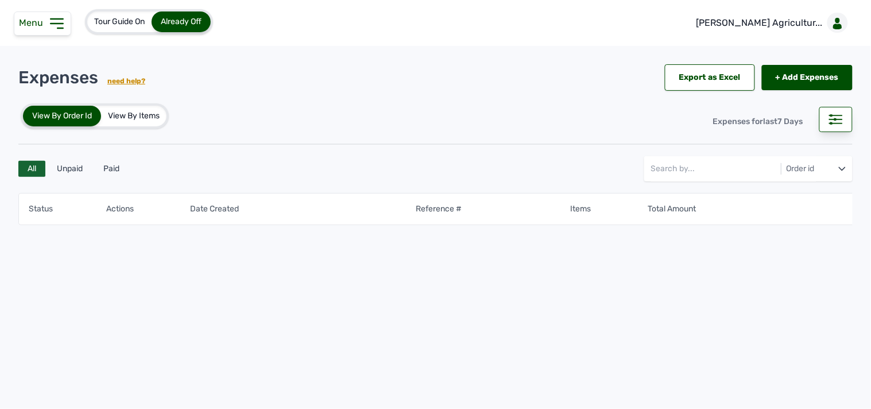
click at [57, 26] on icon at bounding box center [57, 23] width 18 height 18
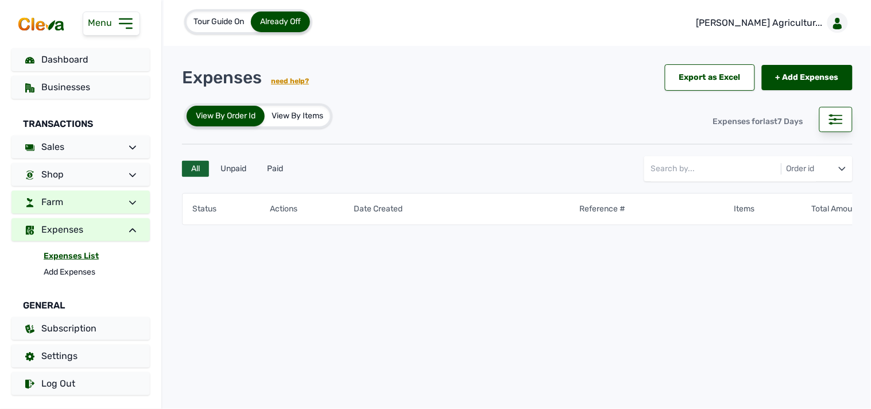
click at [94, 204] on link "Farm" at bounding box center [80, 202] width 138 height 23
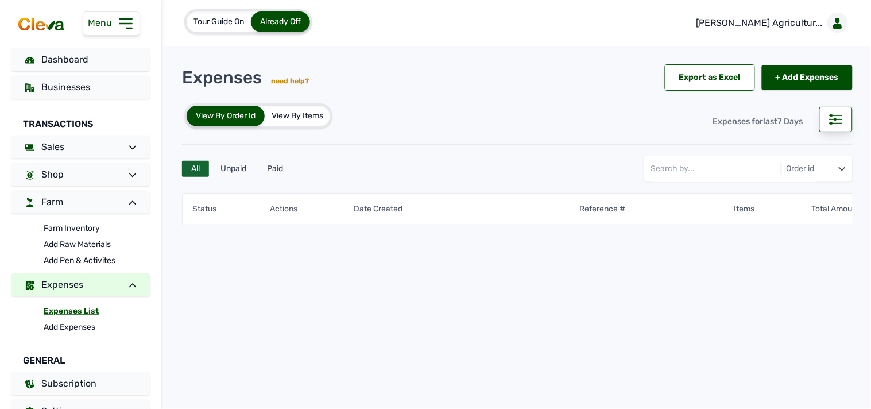
click at [73, 306] on link "Expenses List" at bounding box center [97, 311] width 106 height 16
click at [72, 310] on link "Expenses List" at bounding box center [97, 311] width 106 height 16
click at [836, 123] on rect at bounding box center [835, 123] width 13 height 1
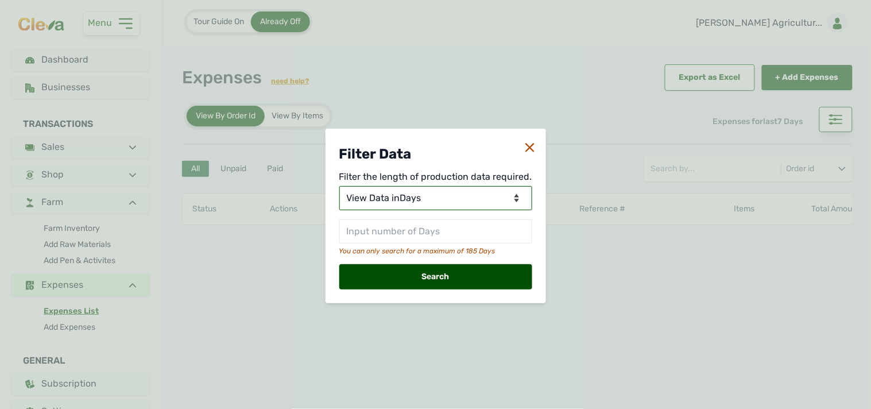
drag, startPoint x: 479, startPoint y: 198, endPoint x: 462, endPoint y: 204, distance: 18.3
click at [479, 198] on select "View Data for Today View Data in Days View Data in Months View Data in Between …" at bounding box center [435, 198] width 193 height 24
select select "Months"
click at [340, 186] on select "View Data for Today View Data in Days View Data in Months View Data in Between …" at bounding box center [435, 198] width 193 height 24
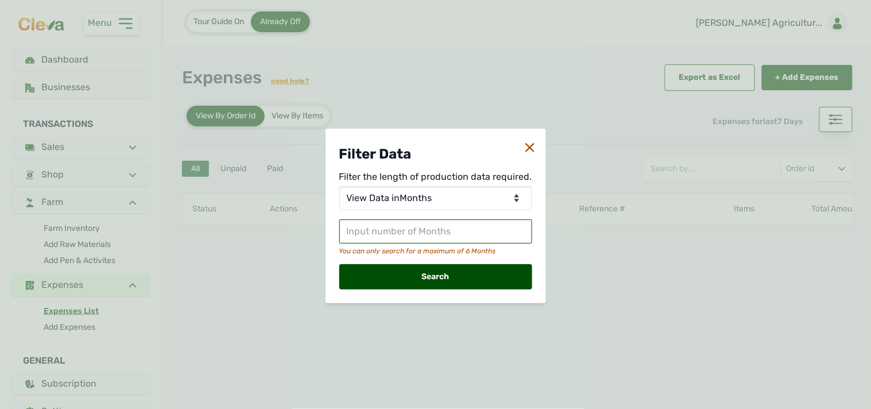
click at [435, 234] on input "text" at bounding box center [435, 231] width 193 height 24
type input "2"
click at [451, 265] on div "Search" at bounding box center [435, 276] width 193 height 25
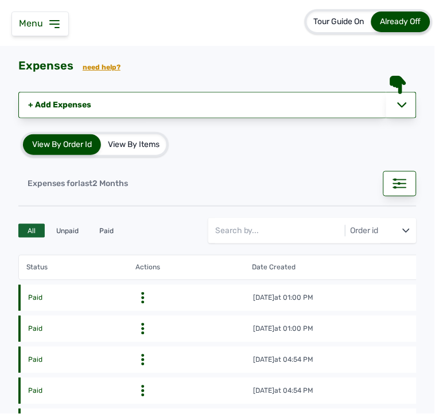
click at [61, 21] on div "Menu" at bounding box center [39, 23] width 57 height 25
click at [58, 21] on icon at bounding box center [55, 24] width 14 height 14
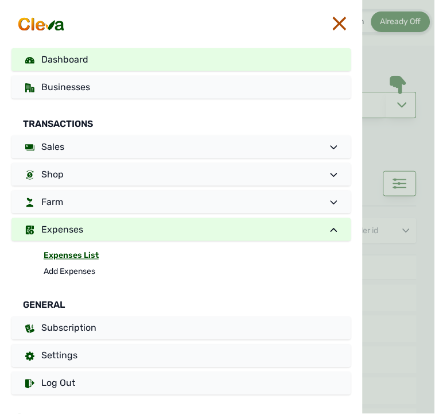
click at [38, 65] on link "Dashboard" at bounding box center [181, 59] width 340 height 23
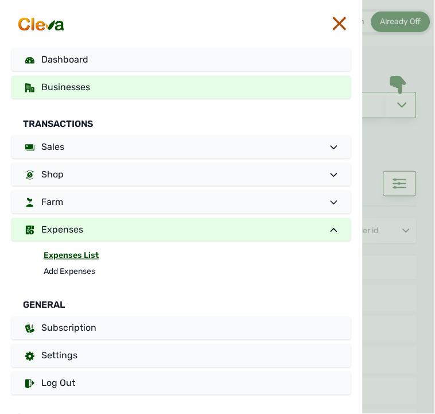
click at [78, 95] on link "Businesses" at bounding box center [181, 87] width 340 height 23
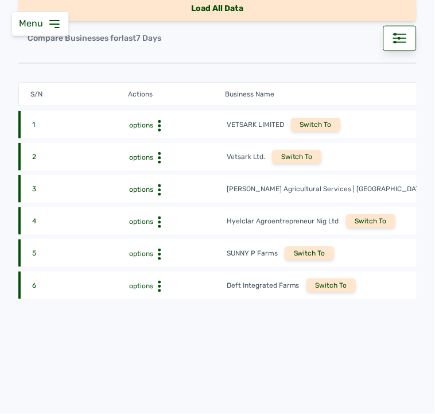
scroll to position [162, 0]
click at [311, 246] on div "Switch To" at bounding box center [310, 253] width 50 height 14
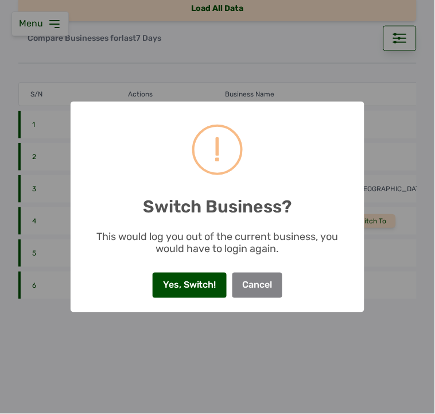
click at [196, 279] on button "Yes, Switch!" at bounding box center [189, 285] width 73 height 25
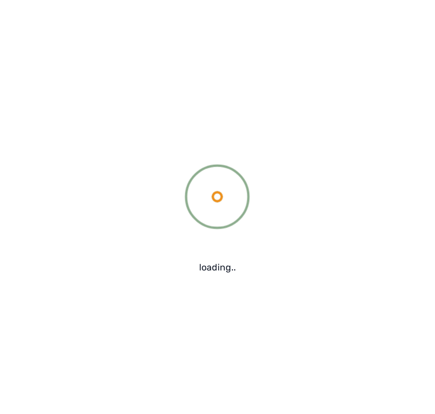
scroll to position [0, 0]
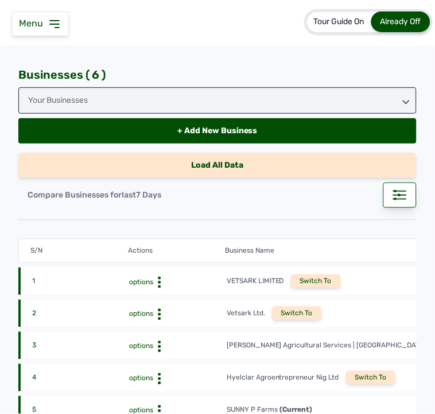
click at [48, 24] on icon at bounding box center [55, 24] width 14 height 14
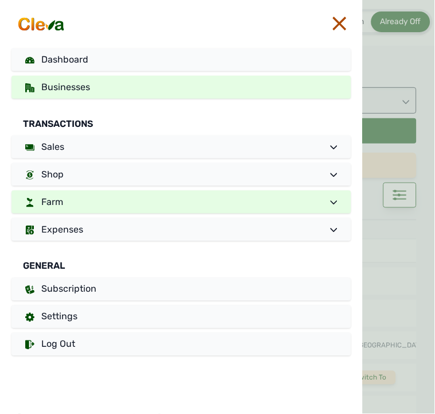
click at [86, 192] on link "Farm" at bounding box center [181, 202] width 340 height 23
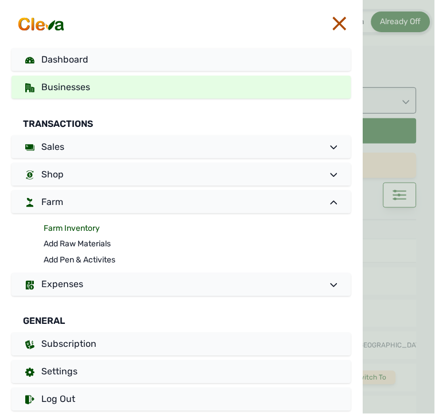
click at [84, 227] on link "Farm Inventory" at bounding box center [198, 228] width 308 height 16
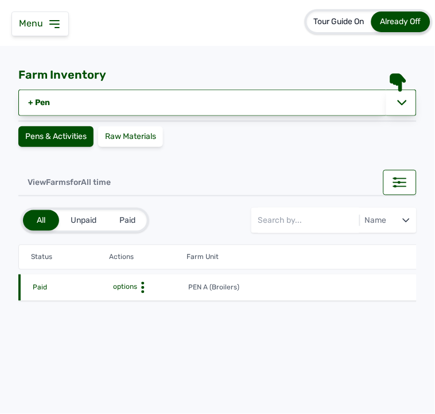
click at [142, 286] on circle at bounding box center [142, 287] width 3 height 3
click at [141, 303] on div "Farm Activities" at bounding box center [147, 306] width 82 height 14
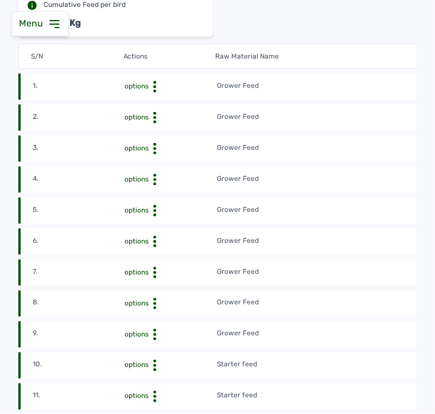
scroll to position [319, 0]
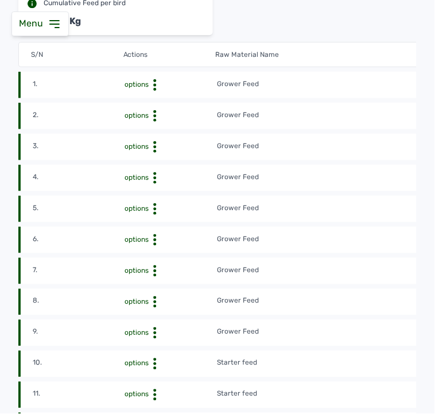
click at [307, 83] on td "Grower Feed" at bounding box center [354, 85] width 277 height 13
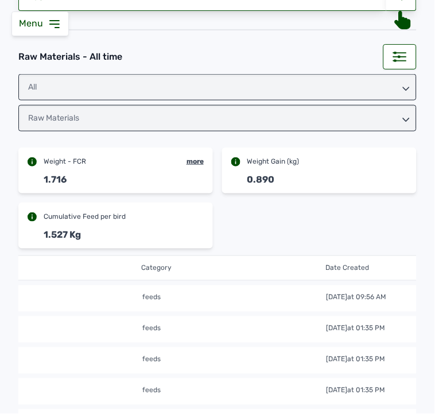
scroll to position [127, 0]
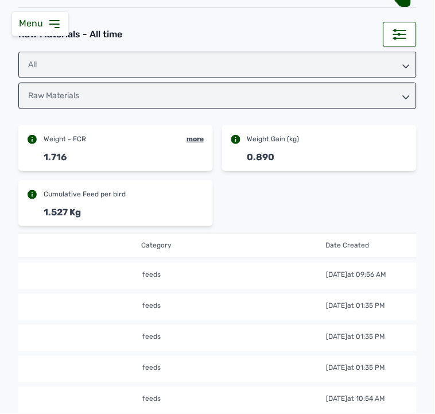
click at [56, 28] on icon at bounding box center [55, 24] width 14 height 14
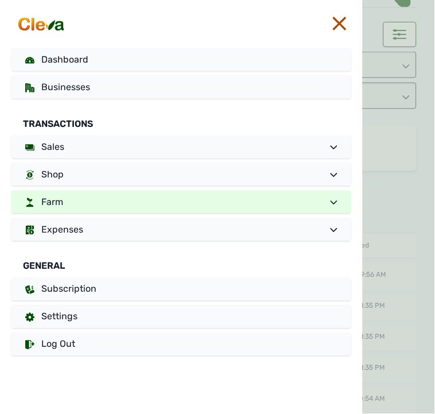
click at [98, 203] on link "Farm" at bounding box center [181, 202] width 340 height 23
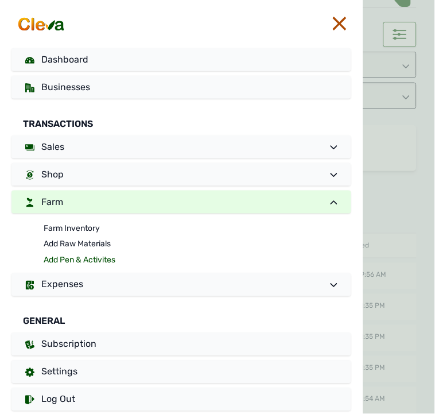
click at [73, 262] on link "Add Pen & Activites" at bounding box center [198, 261] width 308 height 16
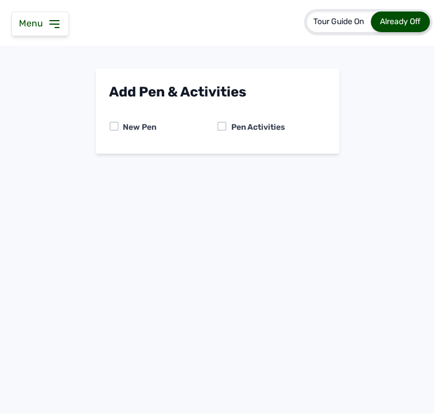
click at [224, 125] on div at bounding box center [222, 126] width 9 height 9
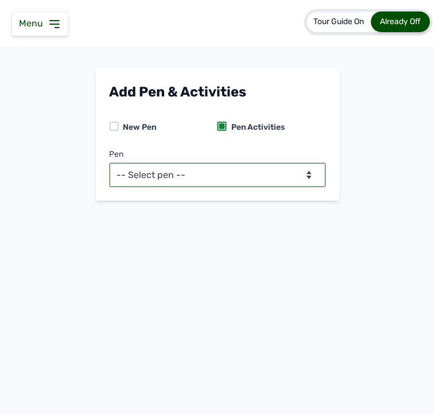
click at [227, 171] on select "-- Select pen -- PEN A (Broilers)" at bounding box center [218, 175] width 216 height 24
select select "mesbkeoa5506"
click at [110, 163] on select "-- Select pen -- PEN A (Broilers)" at bounding box center [218, 175] width 216 height 24
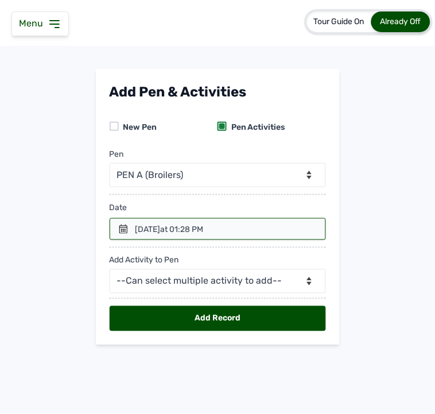
click at [119, 232] on icon at bounding box center [123, 228] width 9 height 9
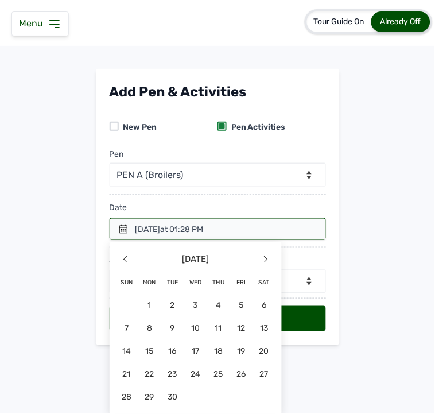
drag, startPoint x: 168, startPoint y: 352, endPoint x: 168, endPoint y: 337, distance: 14.9
click at [166, 342] on span "16" at bounding box center [172, 351] width 23 height 23
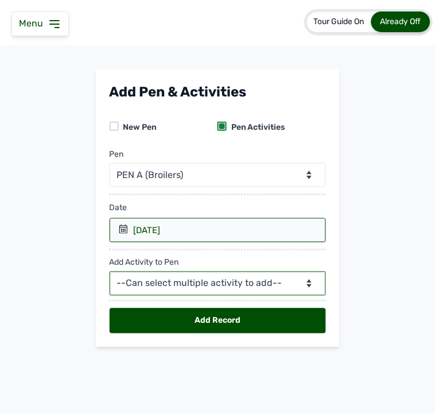
click at [157, 284] on select "--Can select multiple activity to add-- Raw Material Losses Weight" at bounding box center [218, 284] width 216 height 24
select select "Raw Material"
click at [110, 272] on select "--Can select multiple activity to add-- Raw Material Losses Weight" at bounding box center [218, 284] width 216 height 24
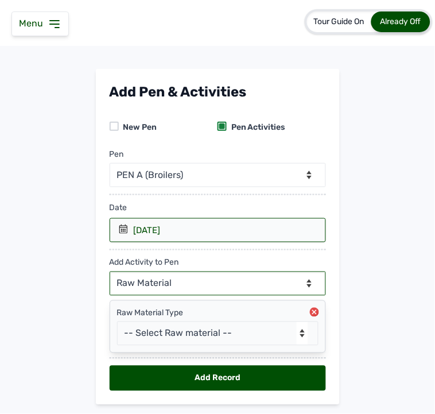
scroll to position [33, 0]
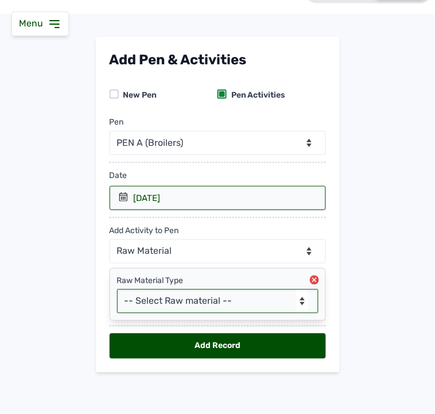
click at [148, 300] on select "-- Select Raw material -- feeds medications vaccines Biomass Fuel" at bounding box center [218, 301] width 202 height 24
select select "feeds"
click at [117, 289] on select "-- Select Raw material -- feeds medications vaccines Biomass Fuel" at bounding box center [218, 301] width 202 height 24
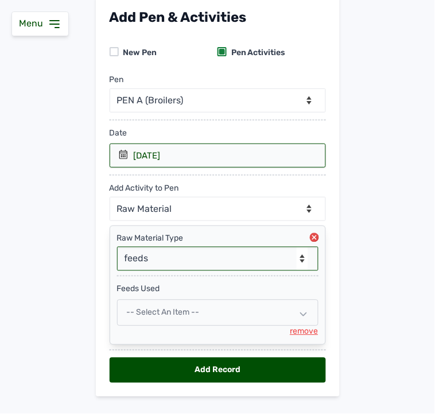
scroll to position [100, 0]
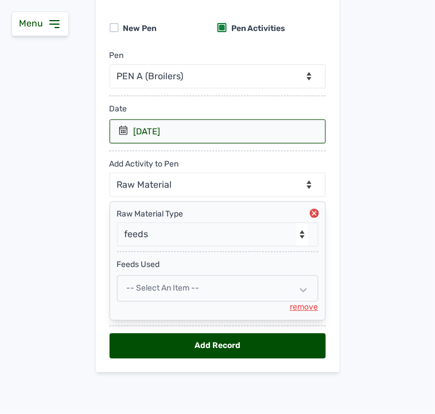
click at [199, 285] on div "-- Select an Item --" at bounding box center [218, 289] width 202 height 26
select select
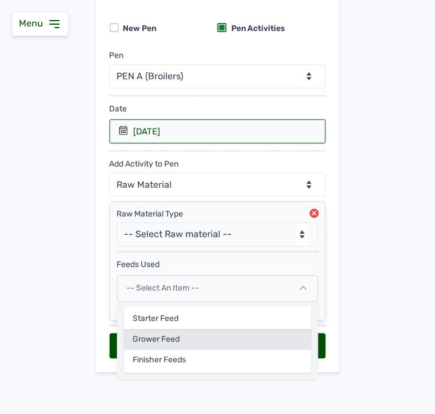
click at [169, 336] on div "Grower Feed" at bounding box center [218, 340] width 188 height 21
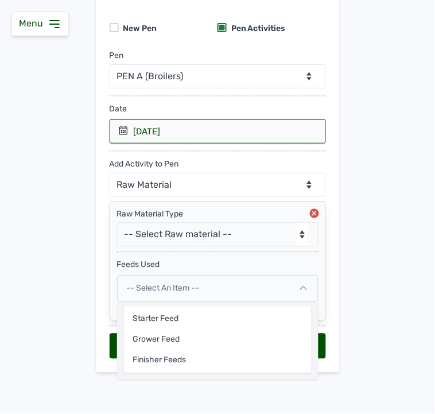
select select
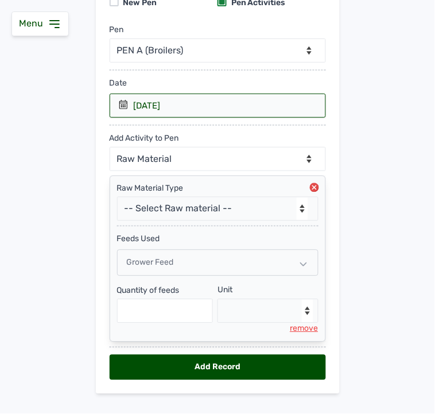
scroll to position [147, 0]
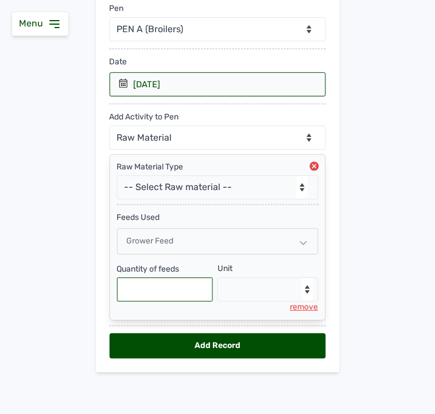
click at [193, 285] on input "text" at bounding box center [165, 290] width 96 height 24
type input "575"
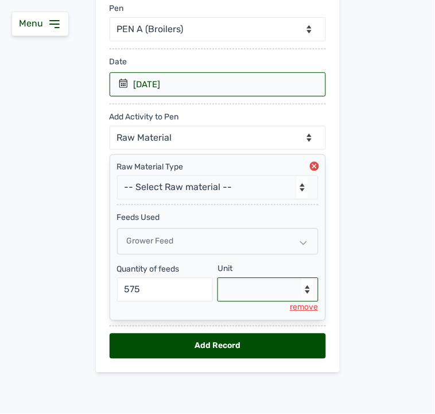
click at [274, 295] on select "--Select unit-- Bag(s) Kg" at bounding box center [268, 290] width 101 height 24
select select "Kg"
click at [218, 278] on select "--Select unit-- Bag(s) Kg" at bounding box center [268, 290] width 101 height 24
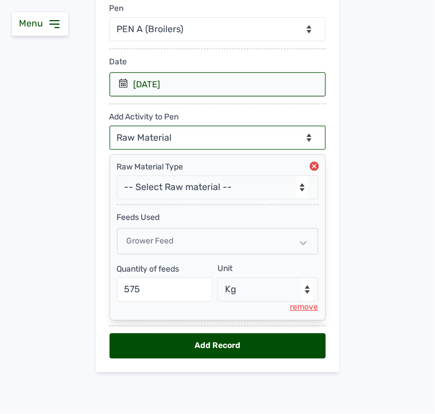
click at [260, 141] on select "--Can select multiple activity to add-- Raw Material Losses Weight" at bounding box center [218, 138] width 216 height 24
select select "Losses"
click at [110, 126] on select "--Can select multiple activity to add-- Raw Material Losses Weight" at bounding box center [218, 138] width 216 height 24
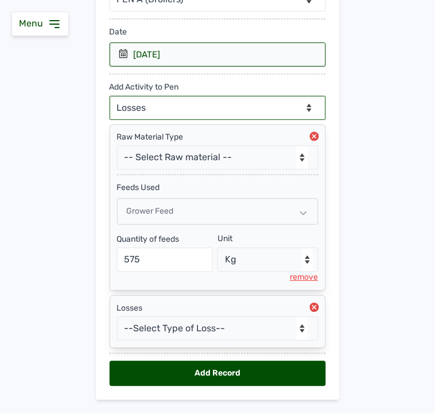
scroll to position [205, 0]
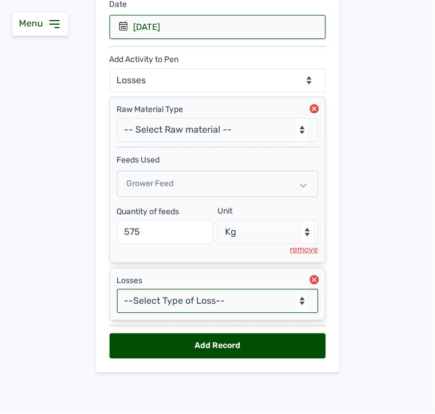
click at [274, 299] on select "--Select Type of Loss-- Mortality Culled Theft" at bounding box center [218, 301] width 202 height 24
select select "Mortality"
click at [117, 289] on select "--Select Type of Loss-- Mortality Culled Theft" at bounding box center [218, 301] width 202 height 24
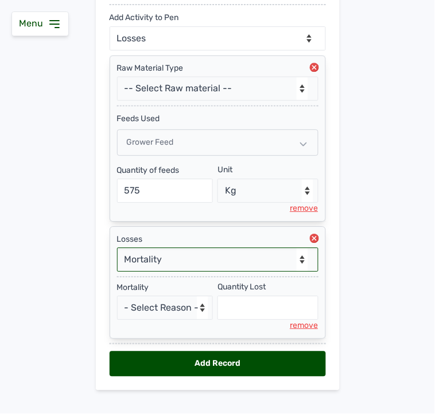
scroll to position [265, 0]
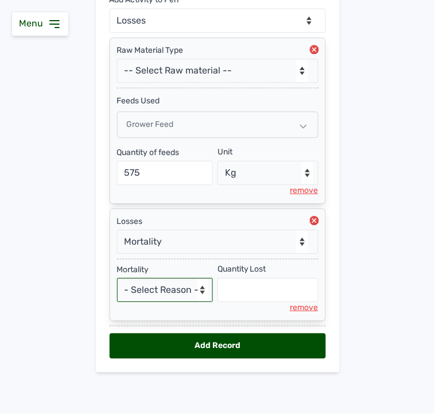
click at [184, 293] on select "- Select Reason - Disease Late Vaccination Wrong Vaccination Heat Lack of Water…" at bounding box center [165, 290] width 96 height 24
select select "Others"
click at [117, 278] on select "- Select Reason - Disease Late Vaccination Wrong Vaccination Heat Lack of Water…" at bounding box center [165, 290] width 96 height 24
select select "null"
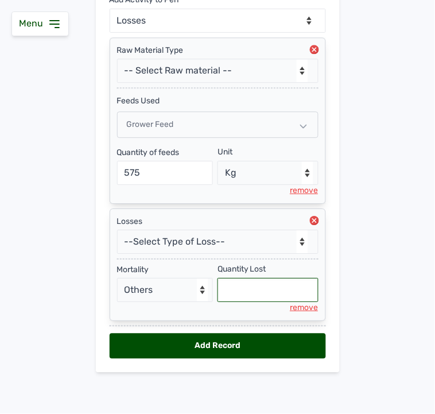
click at [250, 286] on input "text" at bounding box center [268, 290] width 101 height 24
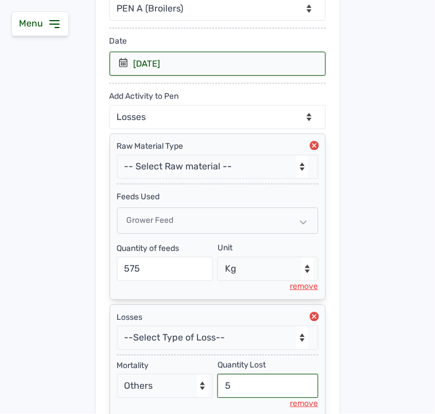
scroll to position [138, 0]
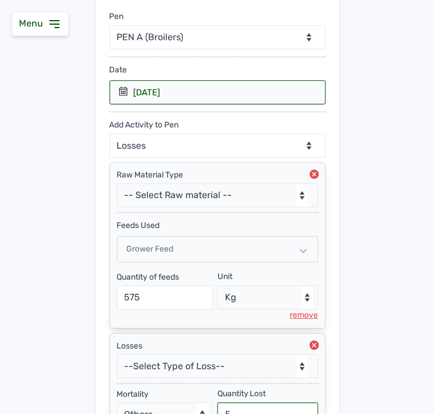
type input "5"
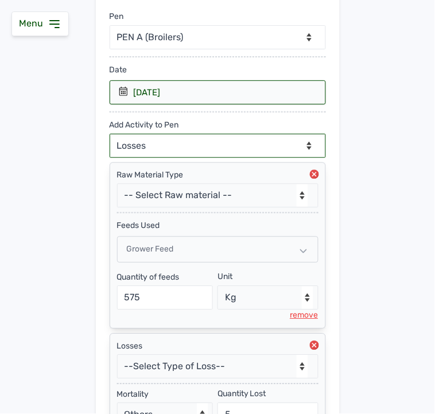
click at [176, 146] on select "--Can select multiple activity to add-- Raw Material Losses Weight" at bounding box center [218, 146] width 216 height 24
select select "Weight"
click at [110, 134] on select "--Can select multiple activity to add-- Raw Material Losses Weight" at bounding box center [218, 146] width 216 height 24
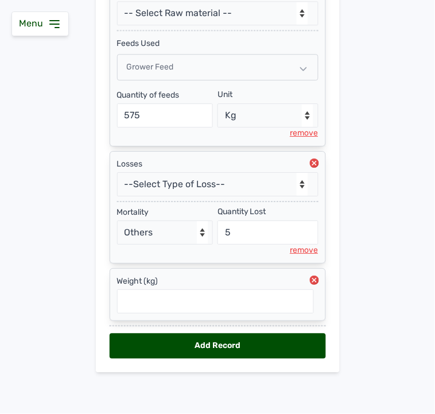
scroll to position [323, 0]
click at [180, 302] on input "text" at bounding box center [215, 301] width 197 height 24
type input "1.076"
click at [219, 348] on div "Add Record" at bounding box center [218, 346] width 216 height 25
select select "null"
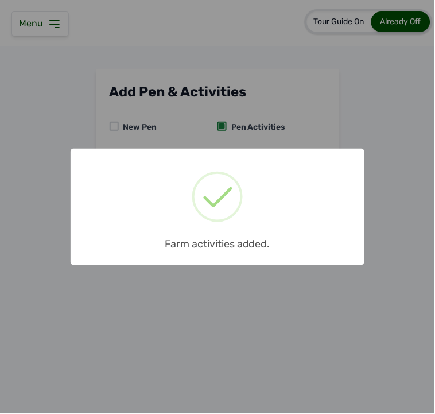
scroll to position [0, 0]
click at [306, 203] on div "× Farm activities added. OK No Cancel" at bounding box center [218, 207] width 294 height 117
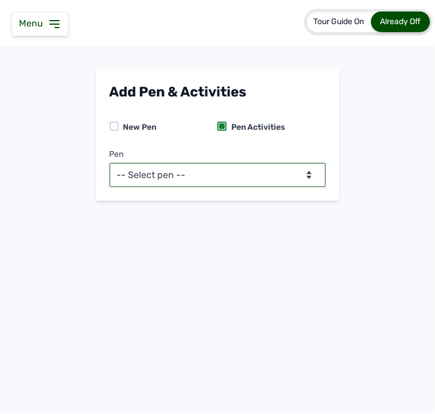
click at [188, 180] on select "-- Select pen -- PEN A (Broilers)" at bounding box center [218, 175] width 216 height 24
select select "mesbkeoa5506"
click at [110, 163] on select "-- Select pen -- PEN A (Broilers)" at bounding box center [218, 175] width 216 height 24
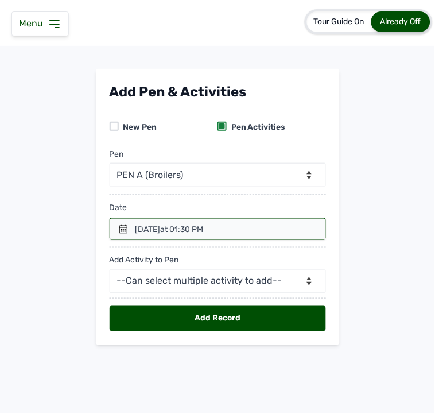
click at [126, 233] on icon at bounding box center [123, 228] width 9 height 9
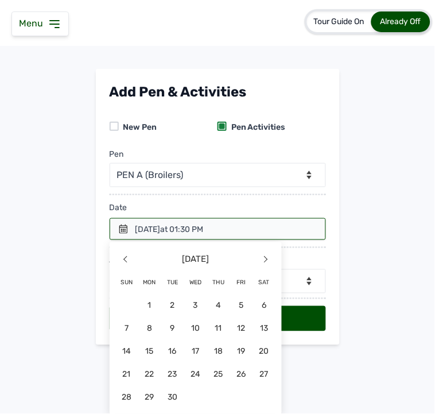
drag, startPoint x: 192, startPoint y: 349, endPoint x: 193, endPoint y: 337, distance: 12.1
click at [193, 342] on span "17" at bounding box center [195, 351] width 23 height 23
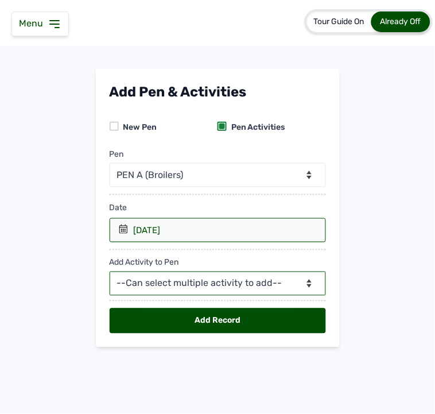
click at [189, 283] on select "--Can select multiple activity to add-- Raw Material Losses Weight" at bounding box center [218, 284] width 216 height 24
select select "Raw Material"
click at [110, 272] on select "--Can select multiple activity to add-- Raw Material Losses Weight" at bounding box center [218, 284] width 216 height 24
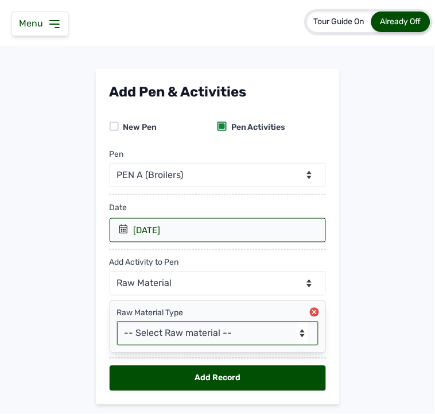
click at [217, 328] on select "-- Select Raw material -- feeds medications vaccines Biomass Fuel" at bounding box center [218, 334] width 202 height 24
select select "feeds"
click at [117, 322] on select "-- Select Raw material -- feeds medications vaccines Biomass Fuel" at bounding box center [218, 334] width 202 height 24
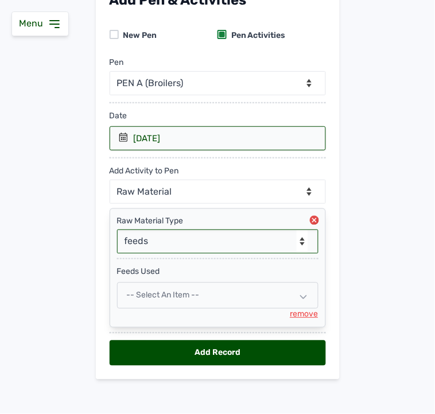
scroll to position [100, 0]
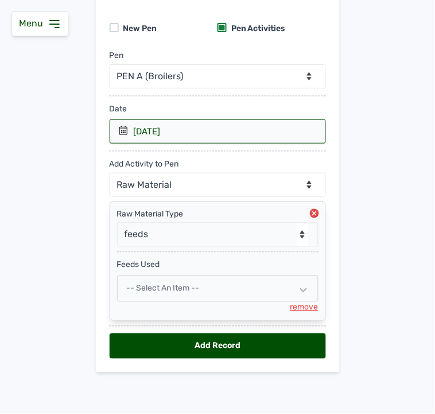
click at [182, 284] on span "-- Select an Item --" at bounding box center [163, 289] width 73 height 10
select select
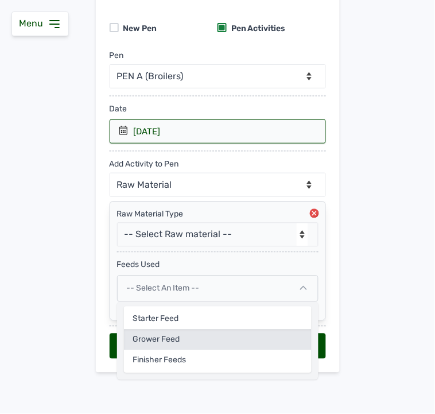
click at [162, 331] on div "Grower Feed" at bounding box center [218, 340] width 188 height 21
select select
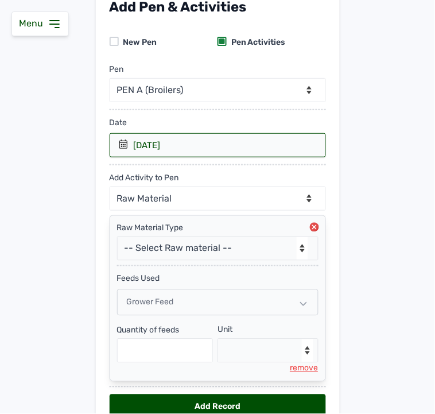
scroll to position [147, 0]
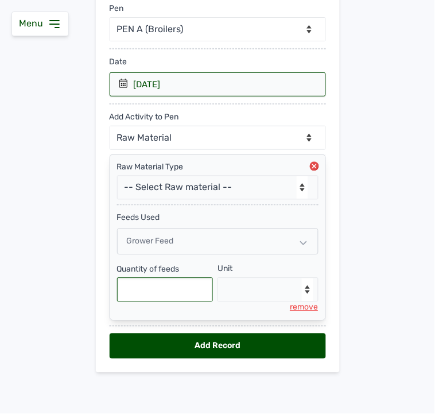
click at [176, 289] on input "text" at bounding box center [165, 290] width 96 height 24
type input "650"
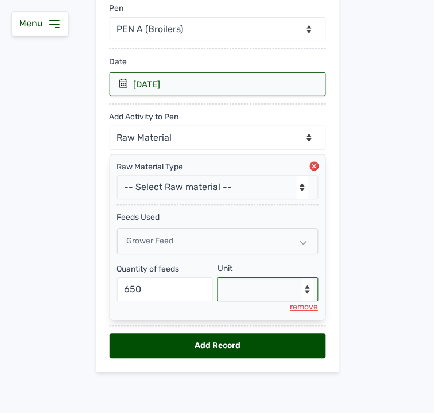
click at [280, 288] on select "--Select unit-- Bag(s) Kg" at bounding box center [268, 290] width 101 height 24
select select "Kg"
click at [218, 278] on select "--Select unit-- Bag(s) Kg" at bounding box center [268, 290] width 101 height 24
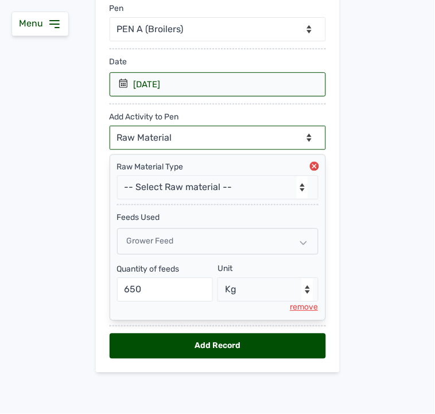
click at [229, 133] on select "--Can select multiple activity to add-- Raw Material Losses Weight" at bounding box center [218, 138] width 216 height 24
select select "Losses"
click at [110, 126] on select "--Can select multiple activity to add-- Raw Material Losses Weight" at bounding box center [218, 138] width 216 height 24
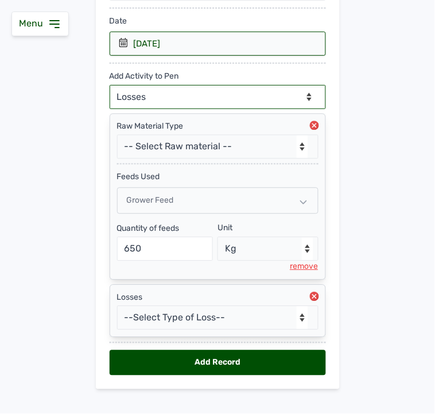
scroll to position [205, 0]
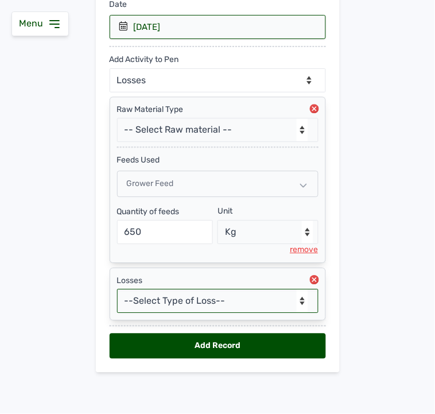
click at [197, 293] on select "--Select Type of Loss-- Mortality Culled Theft" at bounding box center [218, 301] width 202 height 24
select select "Mortality"
click at [117, 289] on select "--Select Type of Loss-- Mortality Culled Theft" at bounding box center [218, 301] width 202 height 24
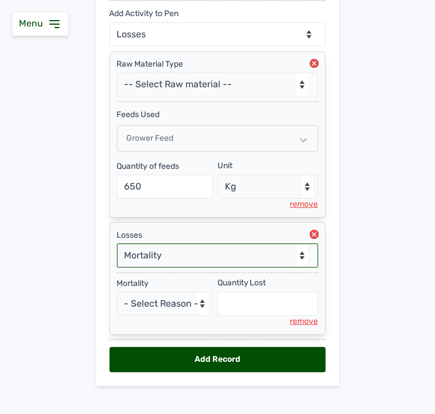
scroll to position [265, 0]
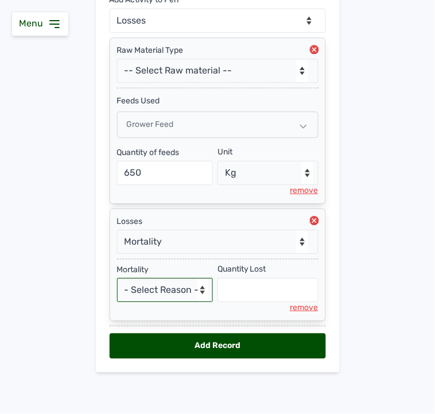
drag, startPoint x: 191, startPoint y: 288, endPoint x: 182, endPoint y: 295, distance: 11.1
click at [191, 288] on select "- Select Reason - Disease Late Vaccination Wrong Vaccination Heat Lack of Water…" at bounding box center [165, 290] width 96 height 24
select select "Others"
click at [117, 278] on select "- Select Reason - Disease Late Vaccination Wrong Vaccination Heat Lack of Water…" at bounding box center [165, 290] width 96 height 24
select select "null"
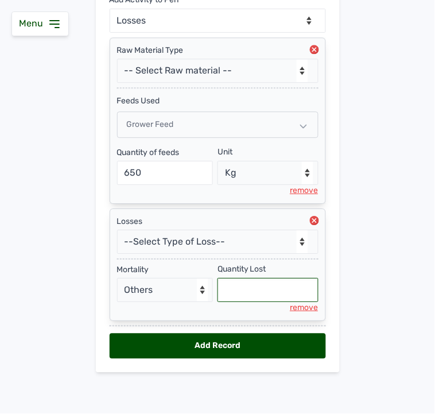
click at [230, 301] on input "text" at bounding box center [268, 290] width 101 height 24
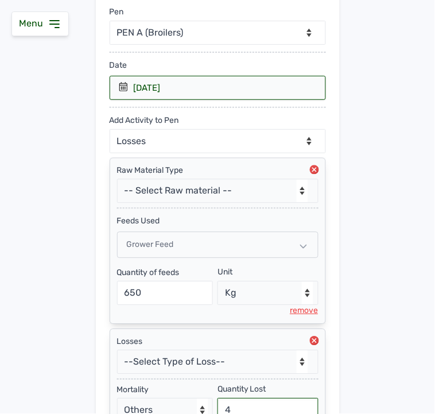
scroll to position [138, 0]
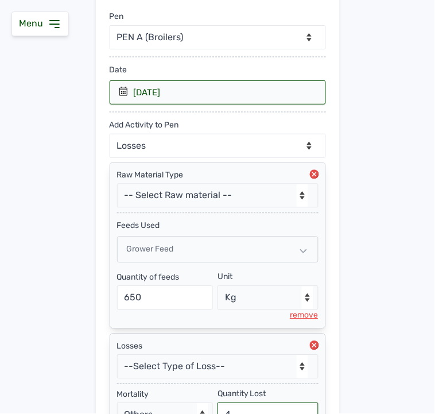
type input "4"
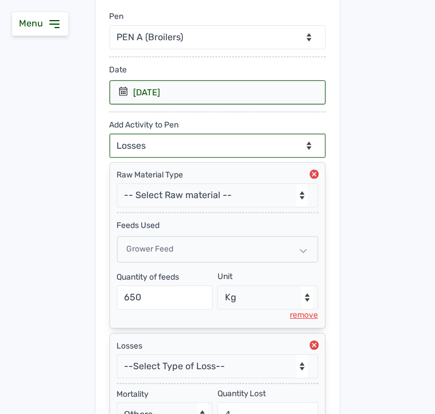
click at [184, 150] on select "--Can select multiple activity to add-- Raw Material Losses Weight" at bounding box center [218, 146] width 216 height 24
select select "Weight"
click at [110, 134] on select "--Can select multiple activity to add-- Raw Material Losses Weight" at bounding box center [218, 146] width 216 height 24
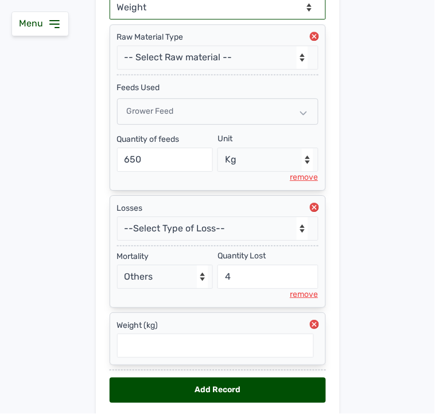
scroll to position [323, 0]
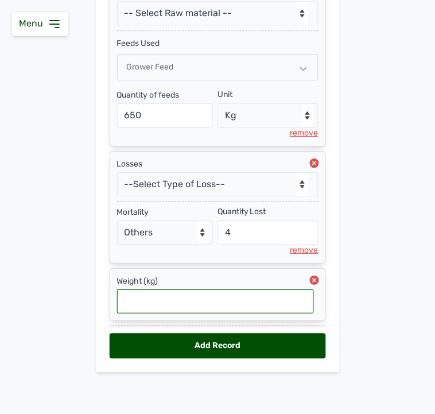
click at [243, 295] on input "text" at bounding box center [215, 301] width 197 height 24
type input "1.161"
click at [250, 348] on div "Add Record" at bounding box center [218, 346] width 216 height 25
select select "null"
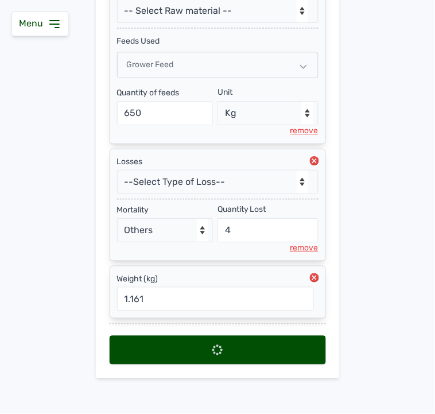
select select
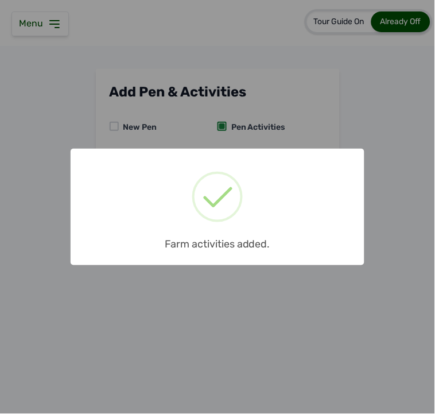
scroll to position [0, 0]
click at [62, 14] on div "× Farm activities added. OK No Cancel" at bounding box center [217, 207] width 435 height 414
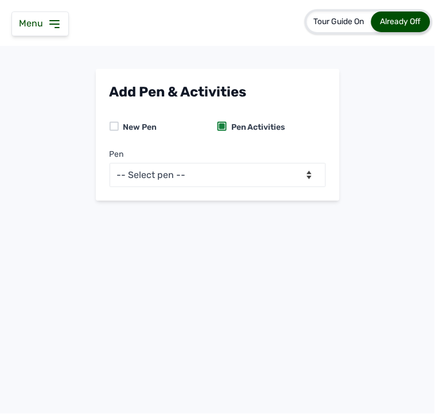
click at [60, 22] on icon at bounding box center [55, 24] width 14 height 14
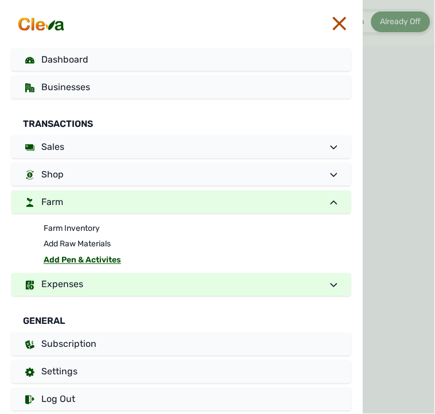
click at [65, 284] on span "Expenses" at bounding box center [62, 284] width 42 height 11
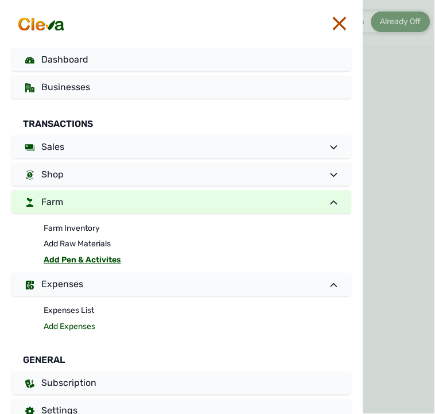
click at [60, 326] on link "Add Expenses" at bounding box center [198, 327] width 308 height 16
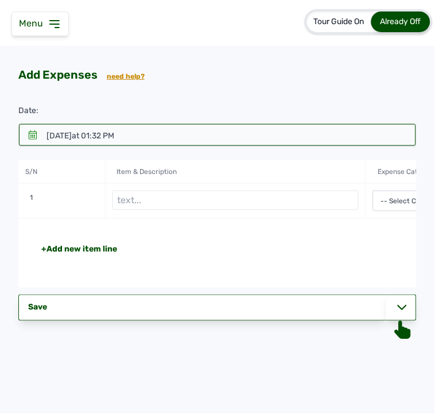
click at [162, 197] on input "text" at bounding box center [236, 201] width 247 height 20
type input "Wood shavings"
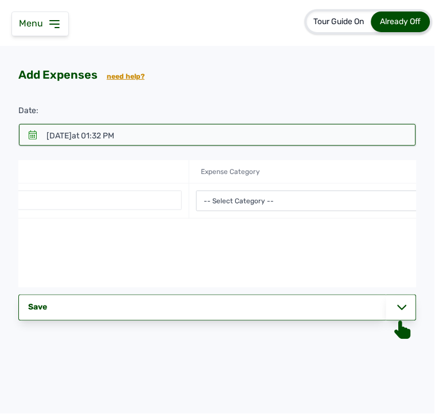
scroll to position [0, 179]
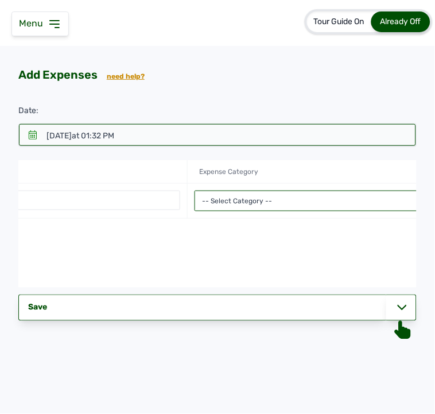
click at [340, 199] on select "-- Select Category -- Advertising Expenses Bank Charges Entertainment Expenses …" at bounding box center [362, 201] width 334 height 21
select select "Repair & Maintenance Expenses"
click at [195, 191] on select "-- Select Category -- Advertising Expenses Bank Charges Entertainment Expenses …" at bounding box center [362, 201] width 334 height 21
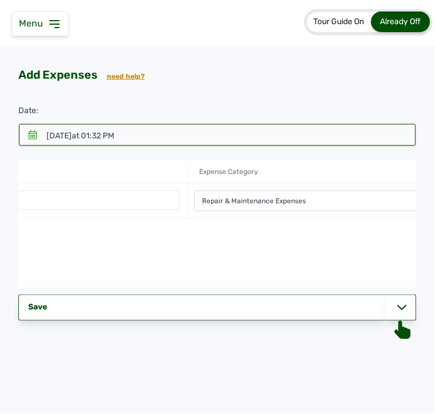
click at [323, 239] on div "+Add new item line Total NGN 0" at bounding box center [362, 253] width 1044 height 69
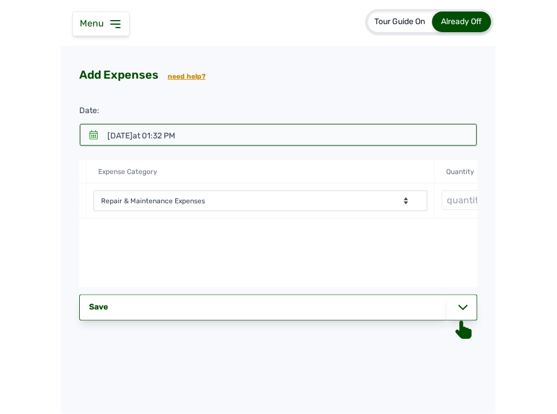
scroll to position [0, 510]
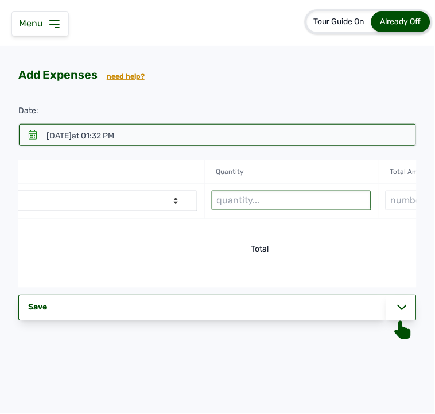
click at [293, 206] on input "text" at bounding box center [292, 201] width 160 height 20
type input "8 bags"
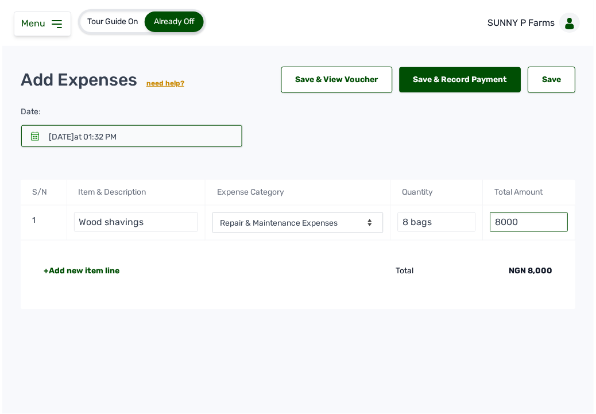
scroll to position [0, 0]
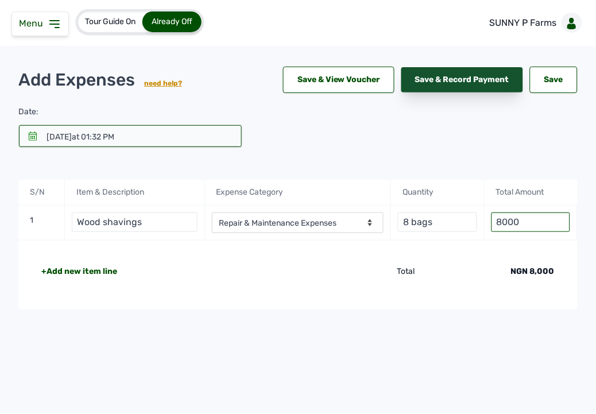
type input "8000"
click at [435, 77] on div "Save & Record Payment" at bounding box center [462, 79] width 122 height 25
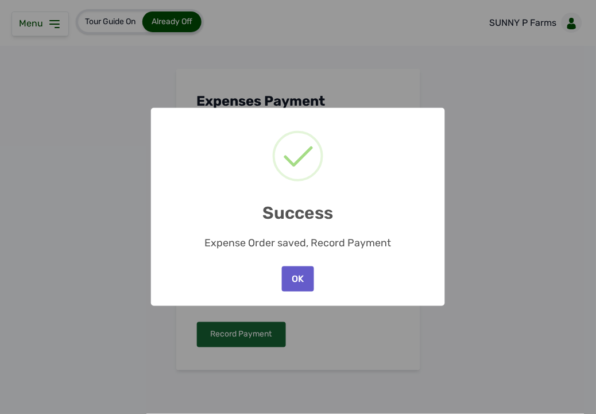
click at [312, 271] on button "OK" at bounding box center [298, 278] width 32 height 25
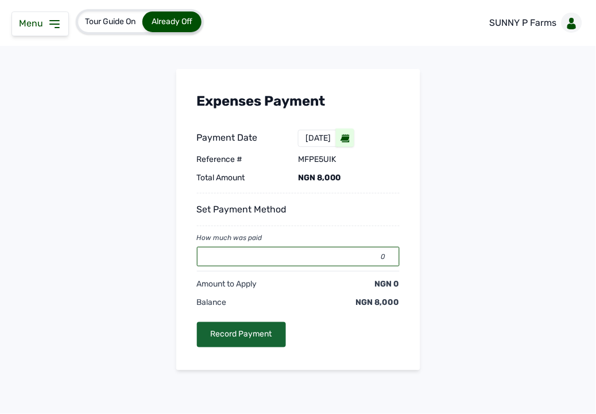
click at [336, 257] on input "0" at bounding box center [298, 257] width 203 height 20
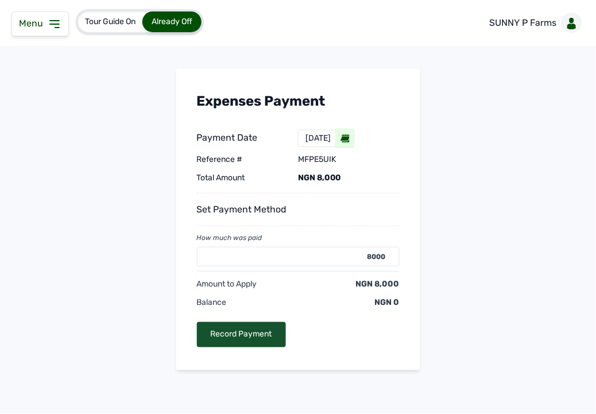
click at [268, 330] on div "Record Payment" at bounding box center [241, 334] width 89 height 25
type input "0"
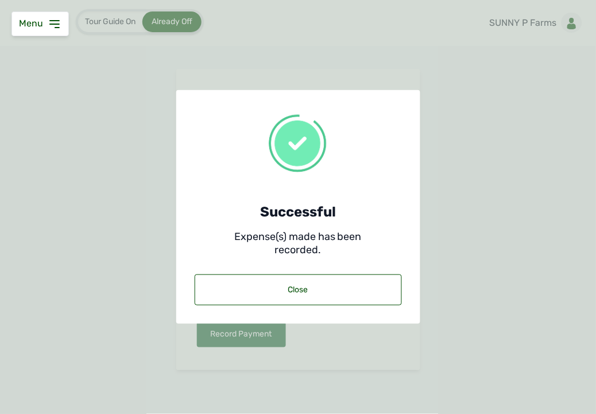
click at [55, 30] on icon at bounding box center [55, 24] width 14 height 14
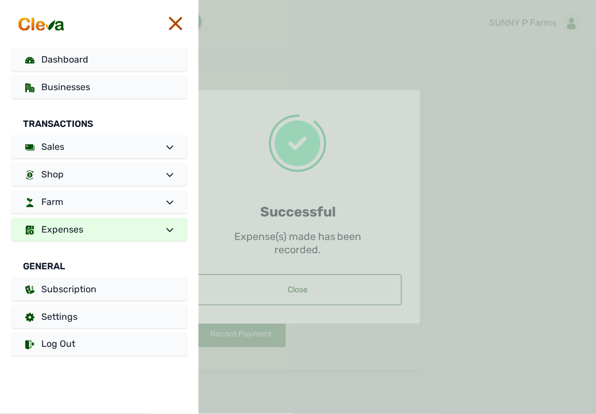
drag, startPoint x: 284, startPoint y: 299, endPoint x: 235, endPoint y: 257, distance: 63.9
click at [282, 289] on div at bounding box center [397, 207] width 397 height 414
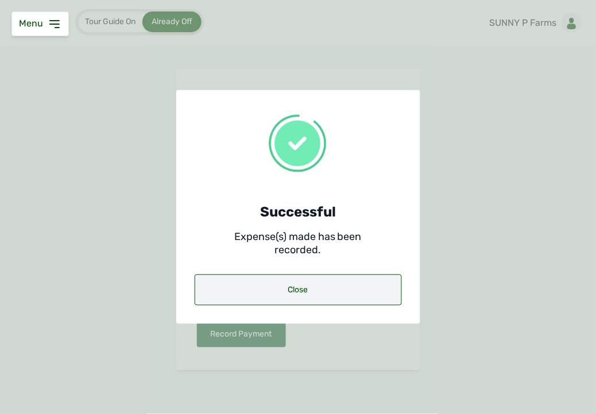
drag, startPoint x: 251, startPoint y: 291, endPoint x: 230, endPoint y: 272, distance: 28.0
click at [238, 280] on div "Close" at bounding box center [298, 289] width 207 height 31
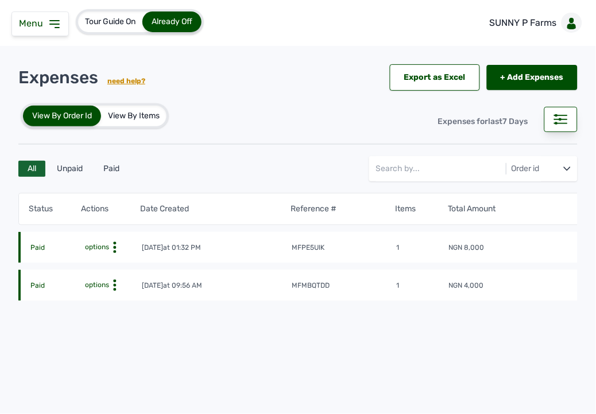
click at [57, 19] on icon at bounding box center [55, 24] width 14 height 14
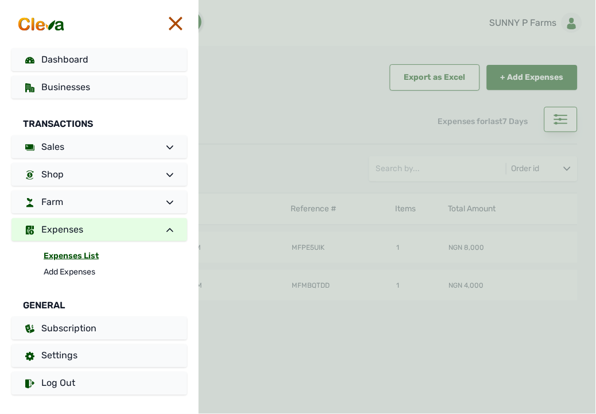
click at [296, 177] on div at bounding box center [397, 207] width 397 height 414
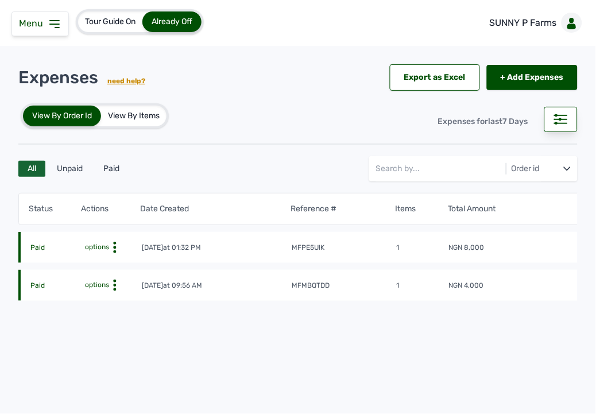
click at [117, 285] on icon at bounding box center [114, 285] width 11 height 11
click at [94, 300] on div "View" at bounding box center [93, 303] width 82 height 14
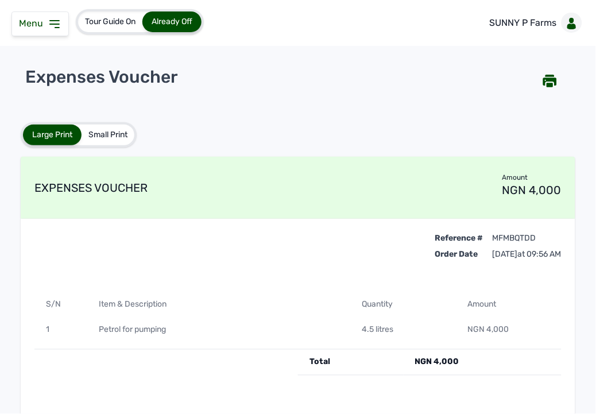
click at [48, 26] on icon at bounding box center [55, 24] width 14 height 14
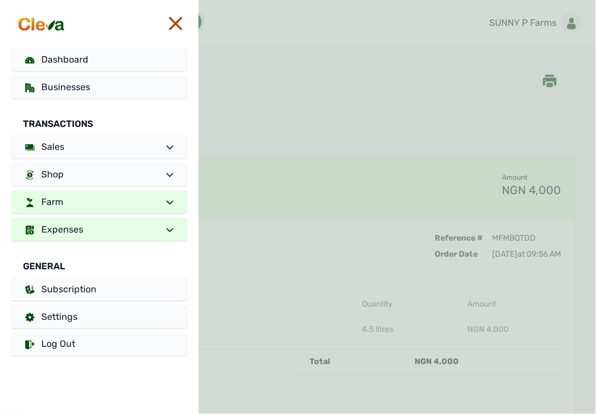
click at [79, 209] on link "Farm" at bounding box center [99, 202] width 176 height 23
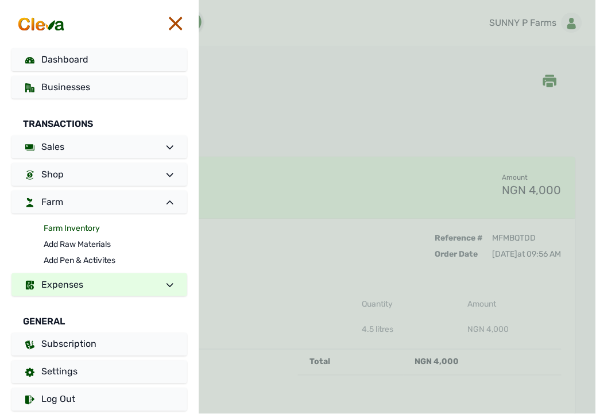
click at [71, 223] on link "Farm Inventory" at bounding box center [116, 228] width 144 height 16
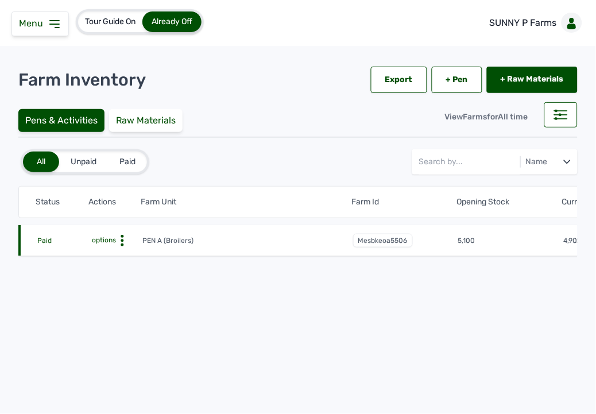
click at [122, 241] on circle at bounding box center [122, 240] width 3 height 3
drag, startPoint x: 107, startPoint y: 249, endPoint x: 107, endPoint y: 261, distance: 12.1
click at [107, 261] on div "Farm Activities Edit Disable" at bounding box center [100, 272] width 83 height 52
click at [107, 258] on div "Farm Activities" at bounding box center [100, 258] width 82 height 14
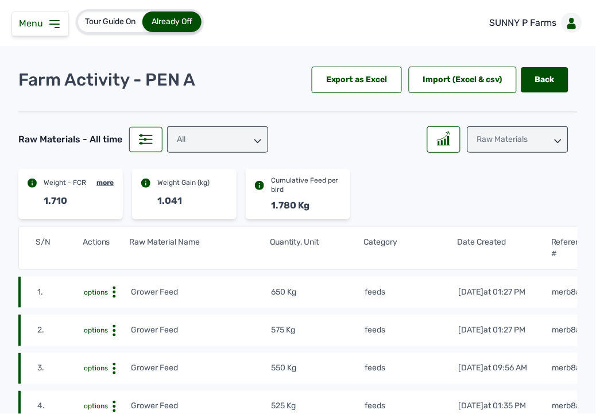
click at [435, 141] on div "Raw Materials" at bounding box center [517, 139] width 101 height 26
click at [435, 181] on div "Weight" at bounding box center [517, 190] width 101 height 21
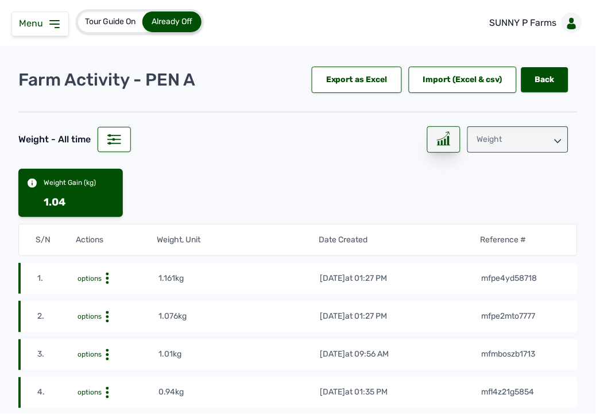
click at [435, 140] on icon at bounding box center [444, 138] width 14 height 14
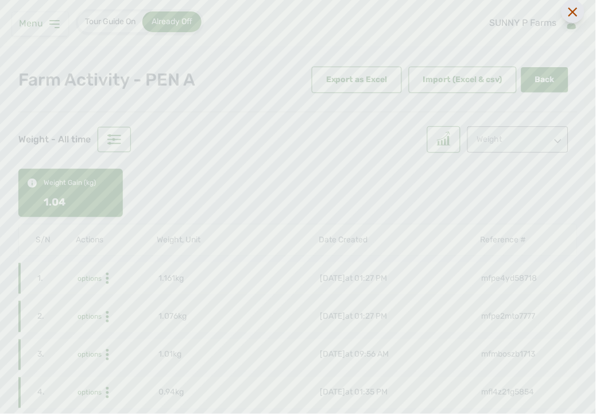
click at [435, 20] on div at bounding box center [572, 11] width 23 height 23
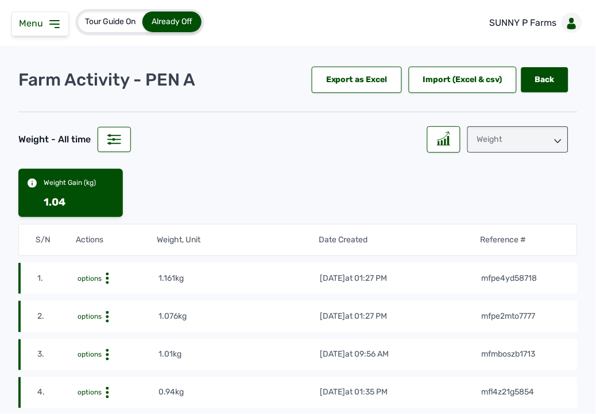
click at [51, 26] on icon at bounding box center [55, 24] width 14 height 14
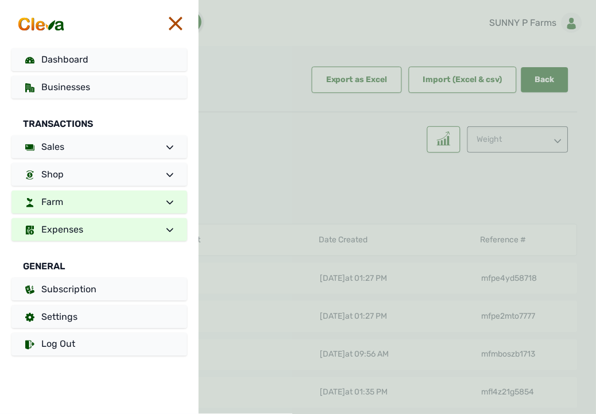
click at [66, 240] on link "Expenses" at bounding box center [99, 229] width 176 height 23
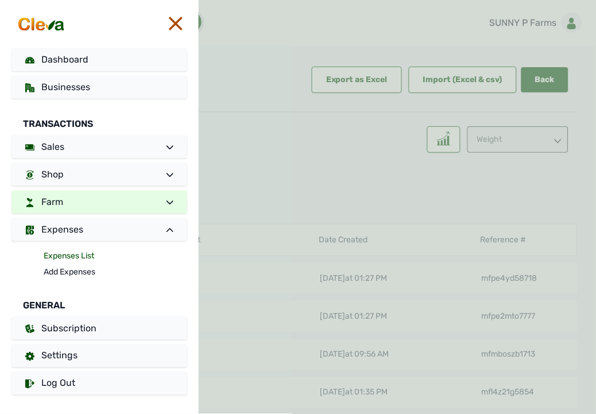
click at [66, 250] on link "Expenses List" at bounding box center [116, 256] width 144 height 16
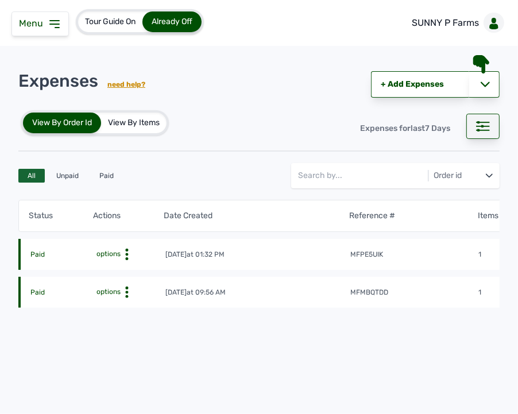
click at [435, 133] on div at bounding box center [482, 126] width 33 height 25
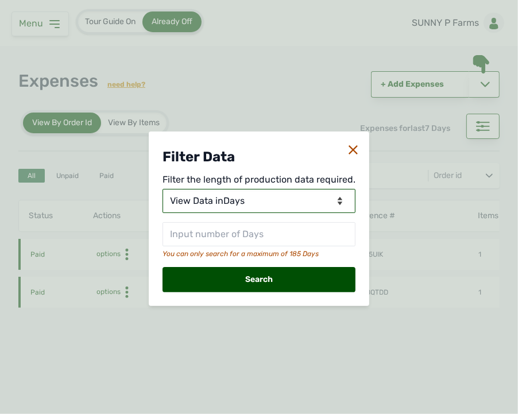
click at [280, 194] on select "View Data for Today View Data in Days View Data in Months View Data in Between …" at bounding box center [258, 201] width 193 height 24
select select "Months"
click at [164, 189] on select "View Data for Today View Data in Days View Data in Months View Data in Between …" at bounding box center [258, 201] width 193 height 24
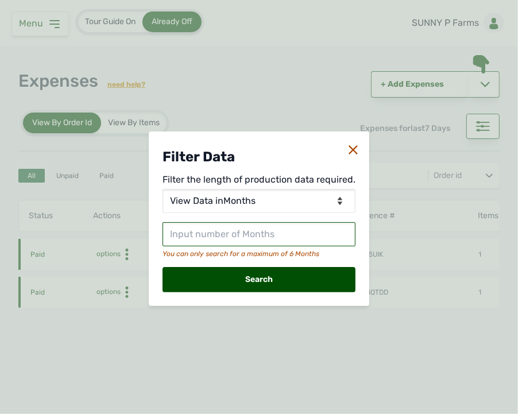
click at [250, 234] on input "text" at bounding box center [258, 234] width 193 height 24
type input "2"
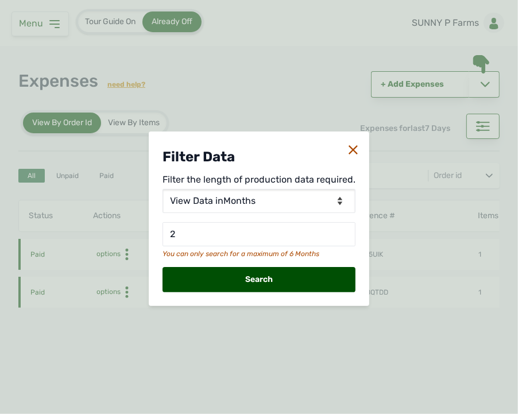
click at [293, 270] on div "Search" at bounding box center [258, 279] width 193 height 25
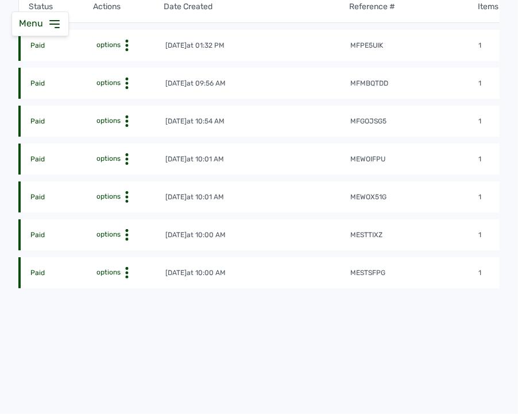
scroll to position [221, 0]
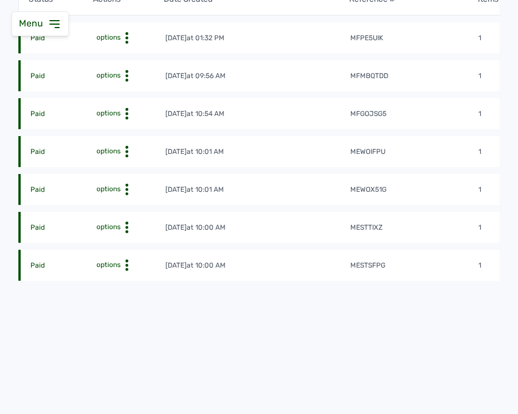
click at [435, 152] on td "mewoifpu" at bounding box center [414, 151] width 128 height 11
click at [126, 150] on circle at bounding box center [126, 151] width 3 height 3
click at [125, 162] on div "View" at bounding box center [116, 169] width 82 height 14
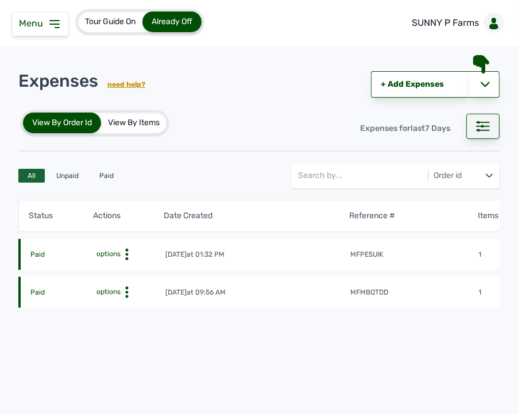
click at [435, 123] on icon at bounding box center [483, 126] width 14 height 10
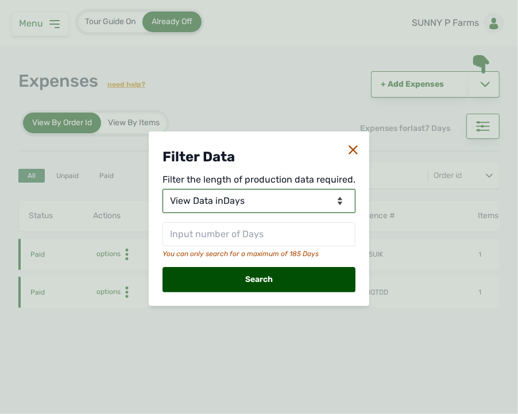
click at [312, 204] on select "View Data for Today View Data in Days View Data in Months View Data in Between …" at bounding box center [258, 201] width 193 height 24
select select "Months"
click at [164, 189] on select "View Data for Today View Data in Days View Data in Months View Data in Between …" at bounding box center [258, 201] width 193 height 24
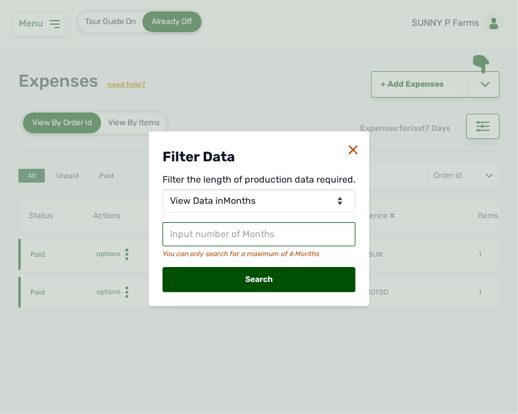
click at [289, 233] on input "text" at bounding box center [258, 234] width 193 height 24
type input "2"
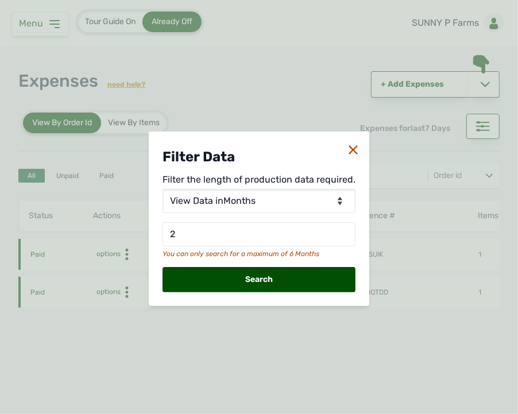
click at [328, 280] on div "Search" at bounding box center [258, 279] width 193 height 25
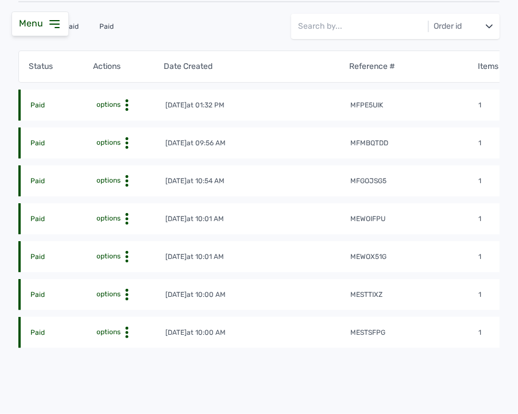
scroll to position [127, 0]
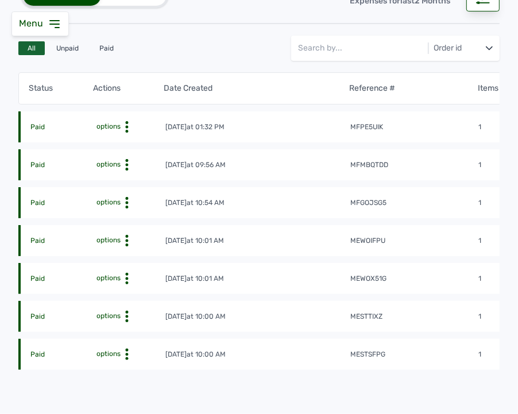
click at [122, 351] on icon at bounding box center [126, 353] width 11 height 11
click at [111, 370] on div "View" at bounding box center [116, 372] width 82 height 14
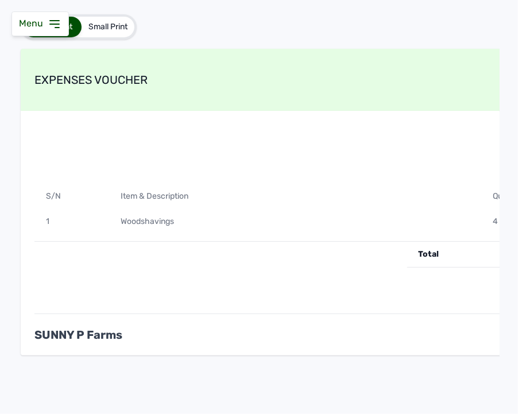
scroll to position [119, 0]
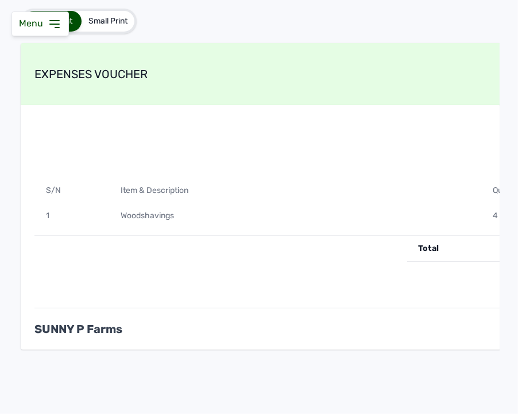
drag, startPoint x: 427, startPoint y: 197, endPoint x: 423, endPoint y: 207, distance: 9.8
click at [423, 205] on div "Woodshavings" at bounding box center [295, 215] width 373 height 25
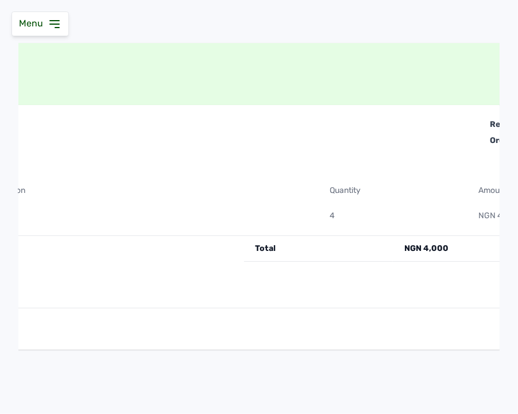
scroll to position [0, 301]
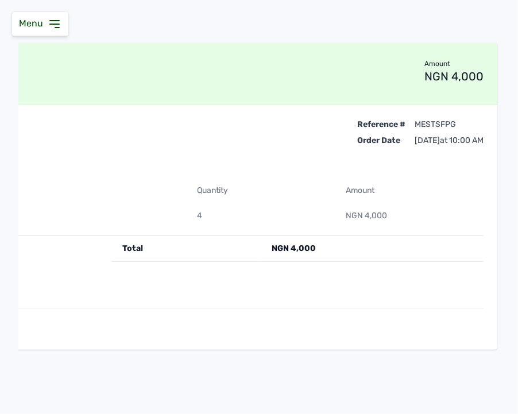
click at [411, 242] on div "NGN 4,000" at bounding box center [371, 249] width 223 height 26
click at [61, 23] on div "Menu" at bounding box center [39, 23] width 57 height 25
click at [50, 24] on icon at bounding box center [54, 24] width 9 height 7
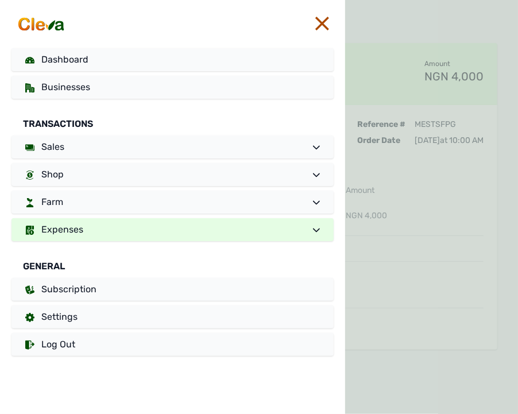
click at [75, 234] on span "Expenses" at bounding box center [62, 229] width 42 height 11
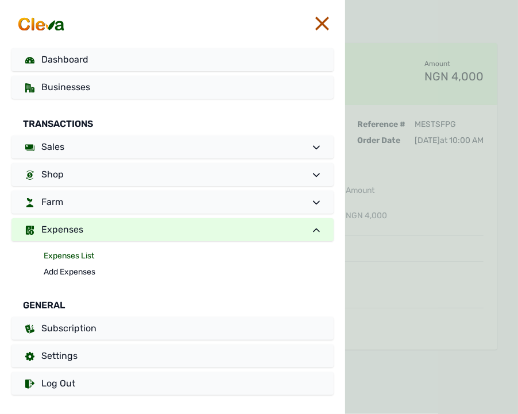
click at [76, 255] on link "Expenses List" at bounding box center [189, 256] width 290 height 16
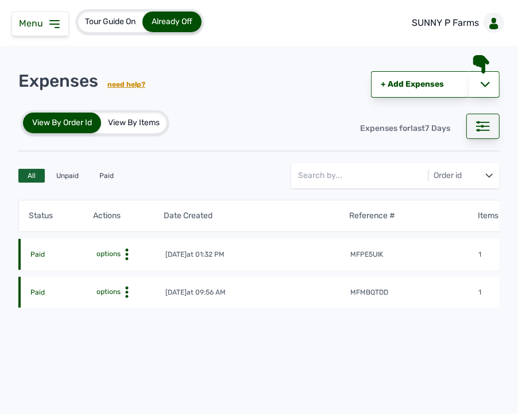
click at [435, 129] on div at bounding box center [482, 126] width 33 height 25
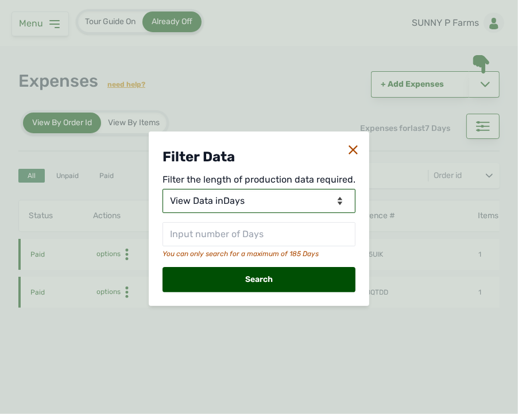
click at [294, 196] on select "View Data for Today View Data in Days View Data in Months View Data in Between …" at bounding box center [258, 201] width 193 height 24
select select "Months"
click at [164, 189] on select "View Data for Today View Data in Days View Data in Months View Data in Between …" at bounding box center [258, 201] width 193 height 24
click at [273, 201] on select "View Data for Today View Data in Days View Data in Months View Data in Between …" at bounding box center [258, 201] width 193 height 24
click at [164, 189] on select "View Data for Today View Data in Days View Data in Months View Data in Between …" at bounding box center [258, 201] width 193 height 24
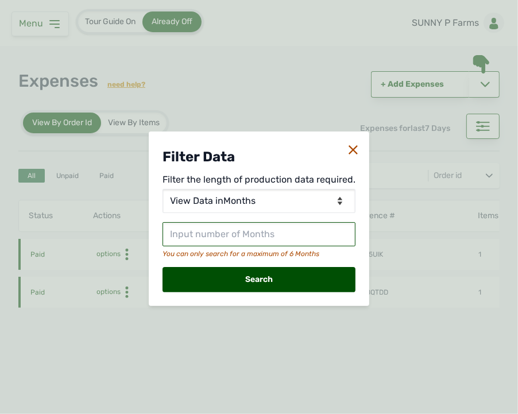
click at [260, 233] on input "text" at bounding box center [258, 234] width 193 height 24
type input "2"
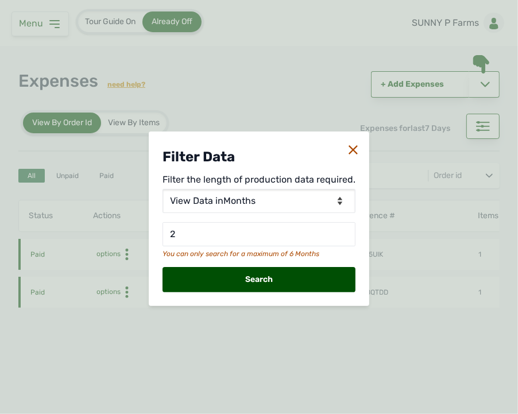
click at [274, 282] on div "Search" at bounding box center [258, 279] width 193 height 25
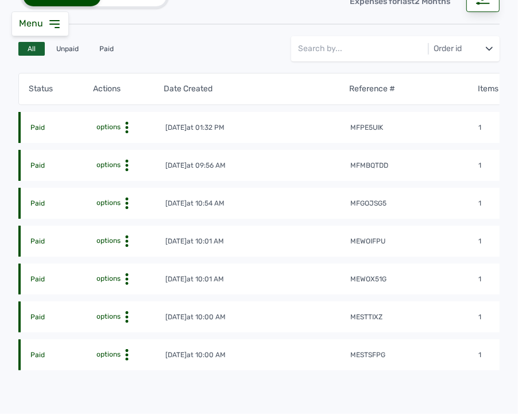
scroll to position [127, 0]
